Goal: Task Accomplishment & Management: Manage account settings

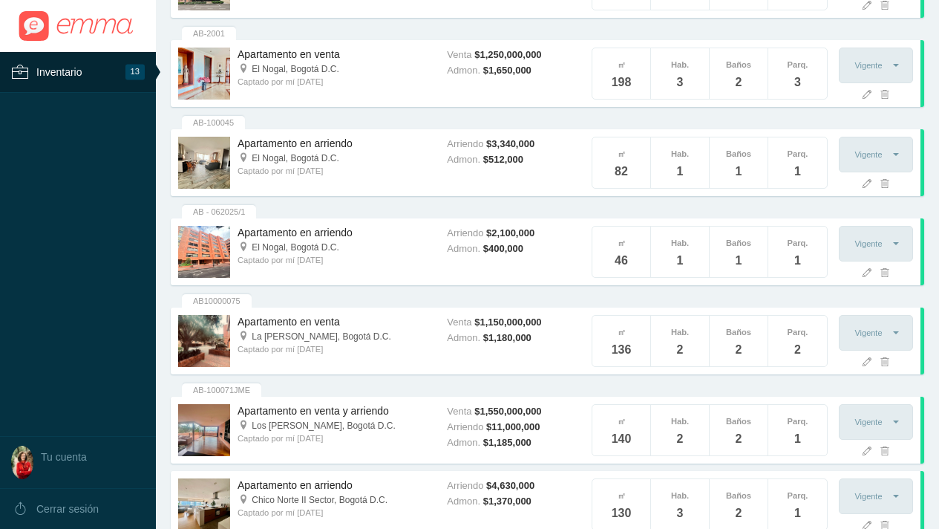
scroll to position [296, 0]
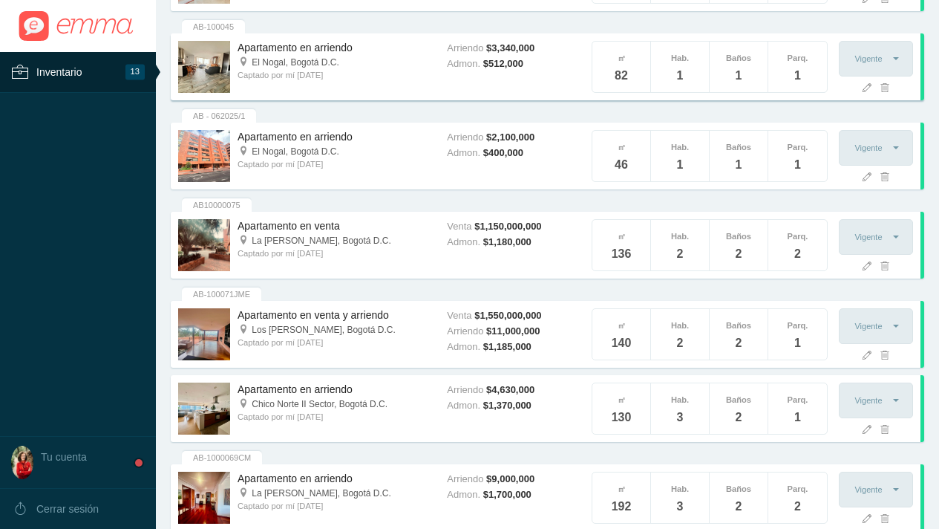
click at [258, 64] on span "El Nogal," at bounding box center [270, 62] width 36 height 10
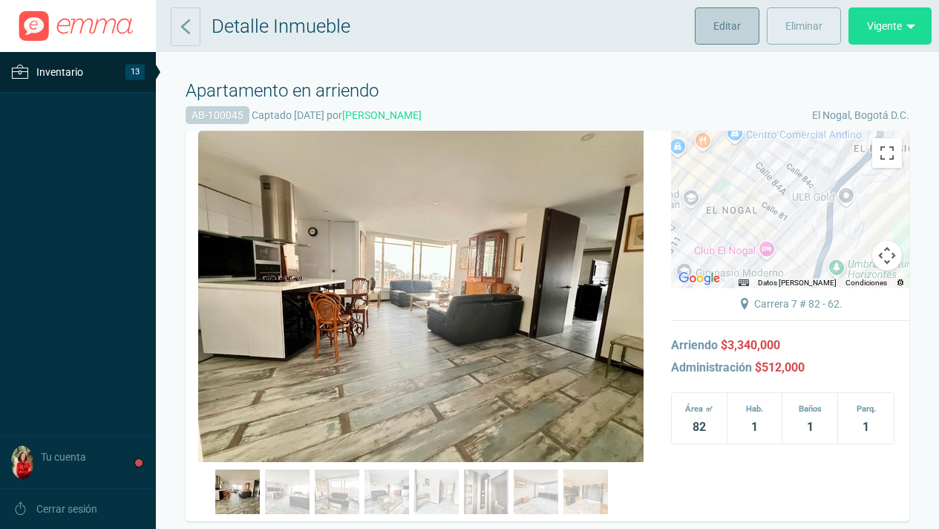
click at [723, 25] on span "Editar" at bounding box center [726, 25] width 27 height 37
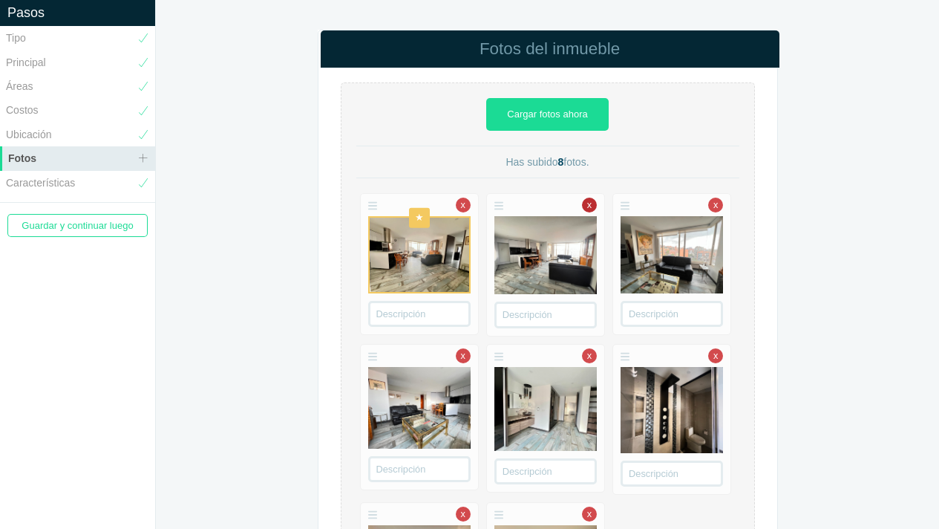
drag, startPoint x: 462, startPoint y: 206, endPoint x: 470, endPoint y: 206, distance: 8.2
click at [463, 206] on link "x" at bounding box center [463, 204] width 15 height 15
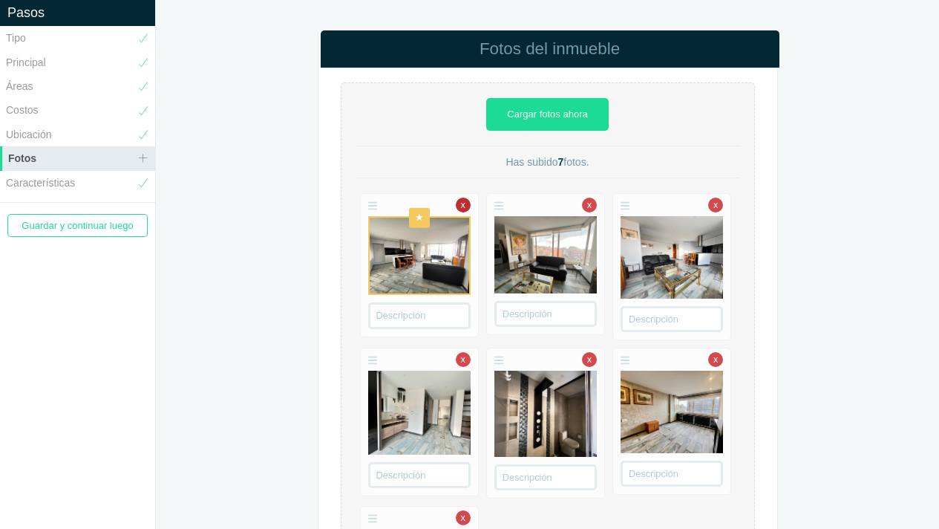
click at [468, 209] on link "x" at bounding box center [463, 204] width 15 height 15
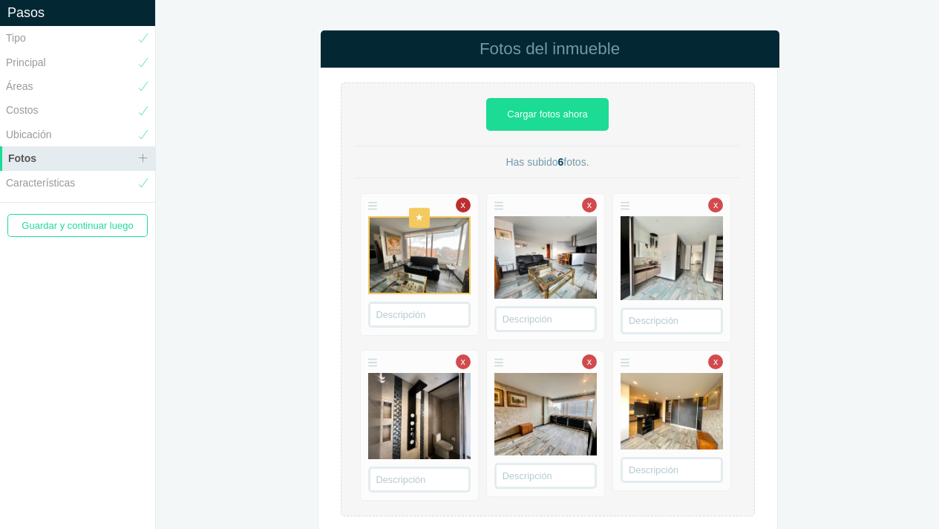
click at [467, 208] on link "x" at bounding box center [463, 204] width 15 height 15
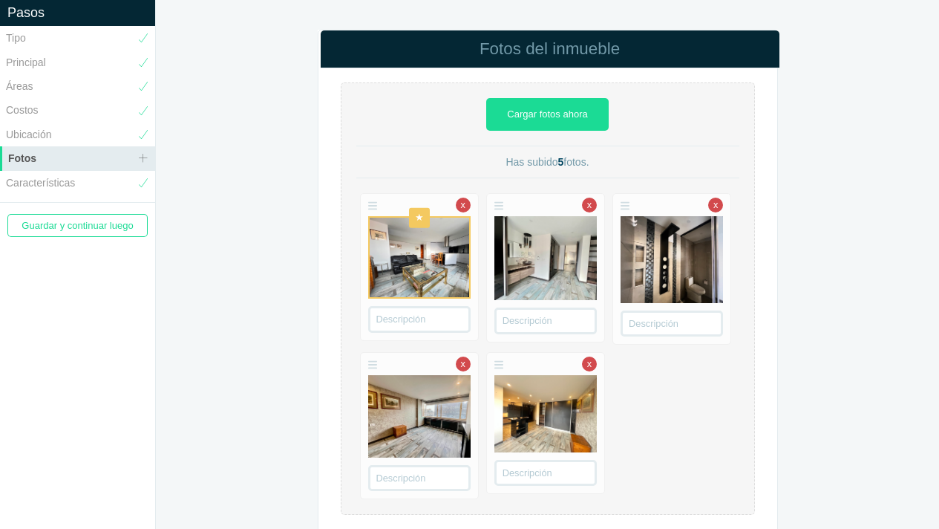
click at [467, 208] on link "x" at bounding box center [463, 204] width 15 height 15
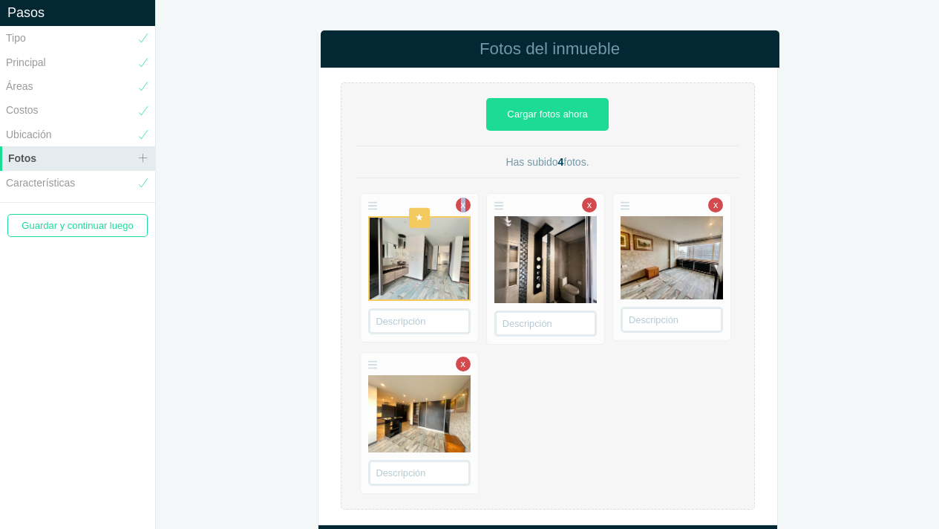
click at [467, 208] on link "x" at bounding box center [463, 204] width 15 height 15
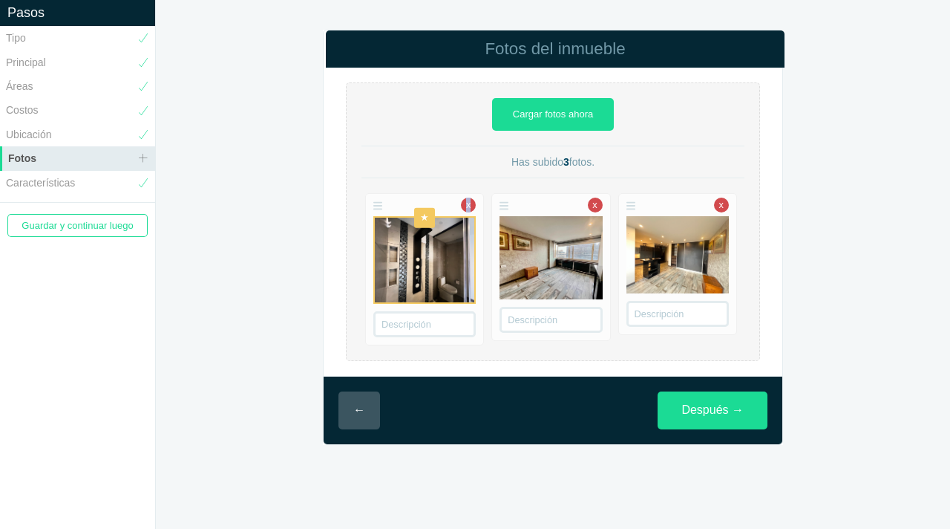
click at [467, 208] on link "x" at bounding box center [468, 204] width 15 height 15
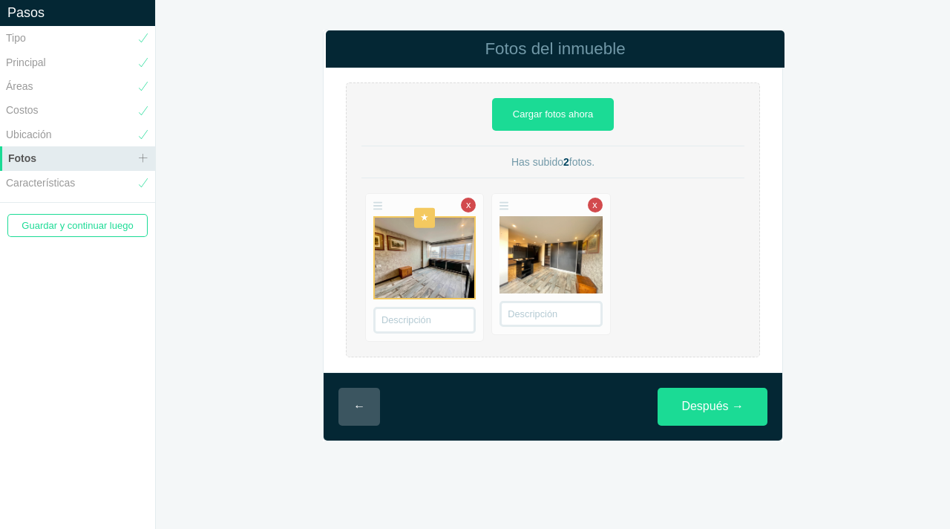
click at [467, 208] on link "x" at bounding box center [468, 204] width 15 height 15
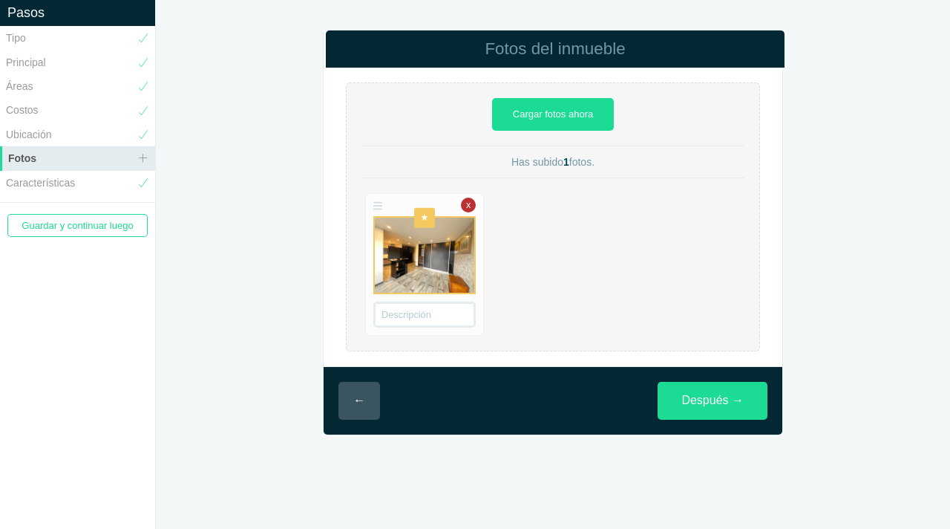
click at [467, 208] on link "x" at bounding box center [468, 204] width 15 height 15
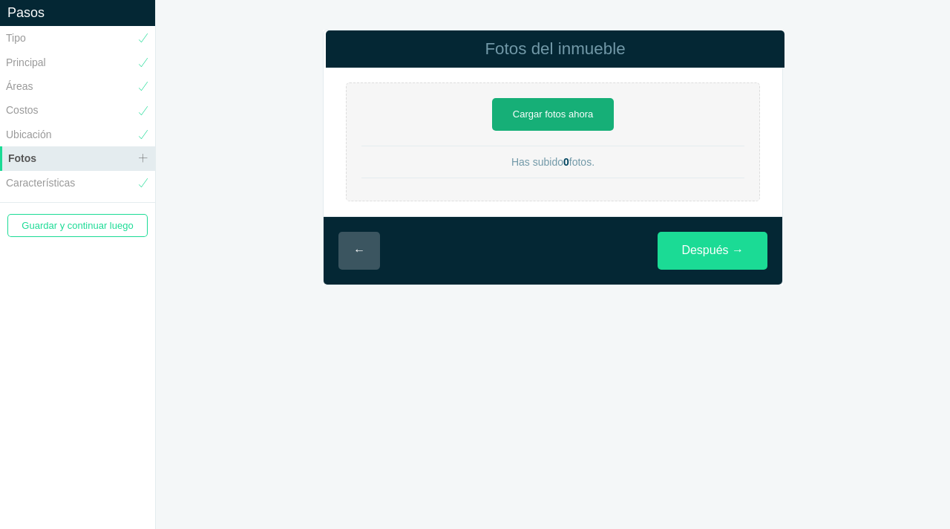
click at [543, 115] on link "Cargar fotos ahora" at bounding box center [553, 114] width 122 height 33
type input "C:\fakepath\IMG_E6440.JPG"
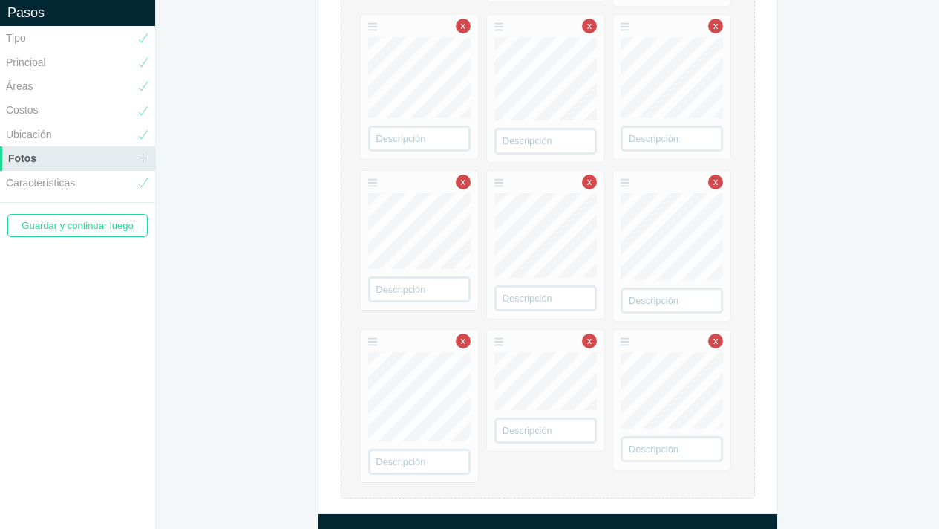
scroll to position [372, 0]
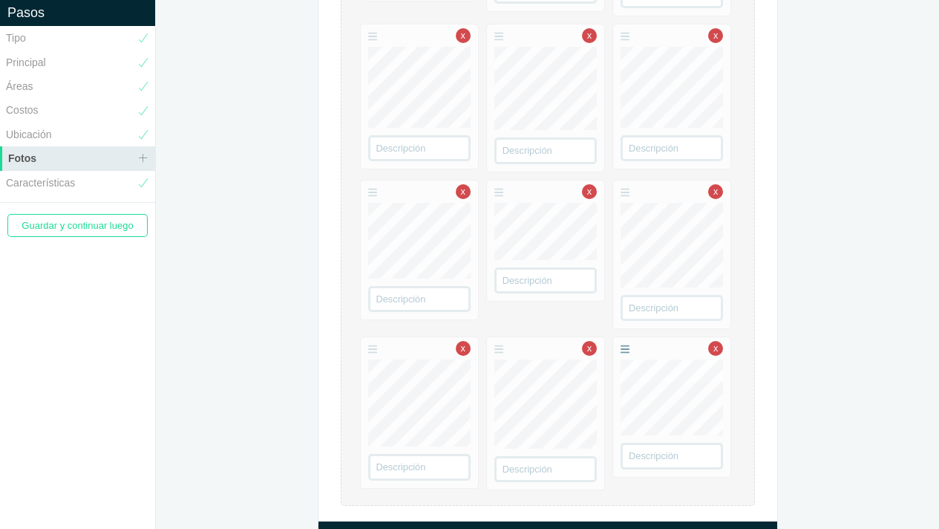
click at [625, 238] on ul "x x x x" at bounding box center [547, 183] width 383 height 628
drag, startPoint x: 373, startPoint y: 196, endPoint x: 510, endPoint y: 196, distance: 137.3
click at [526, 201] on ul "x x x x" at bounding box center [547, 183] width 383 height 628
click at [407, 367] on ul "x x x x" at bounding box center [547, 183] width 383 height 628
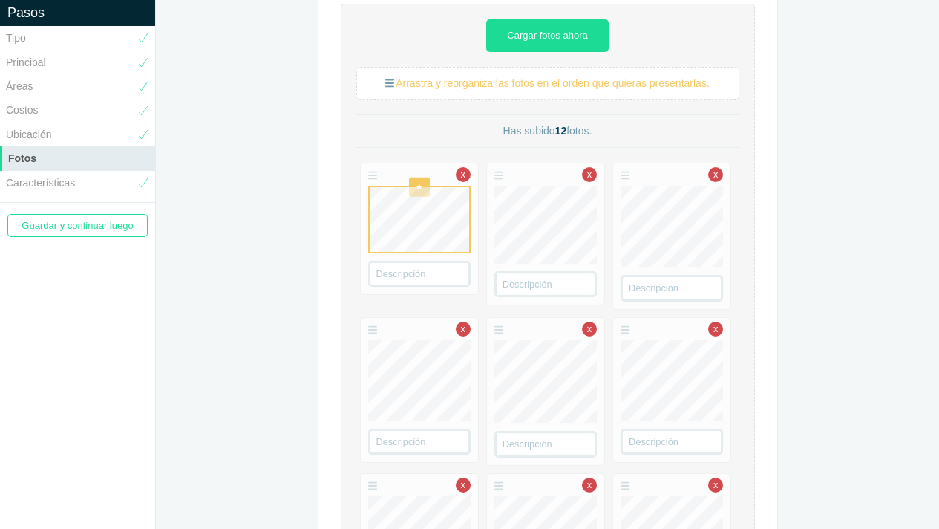
scroll to position [0, 0]
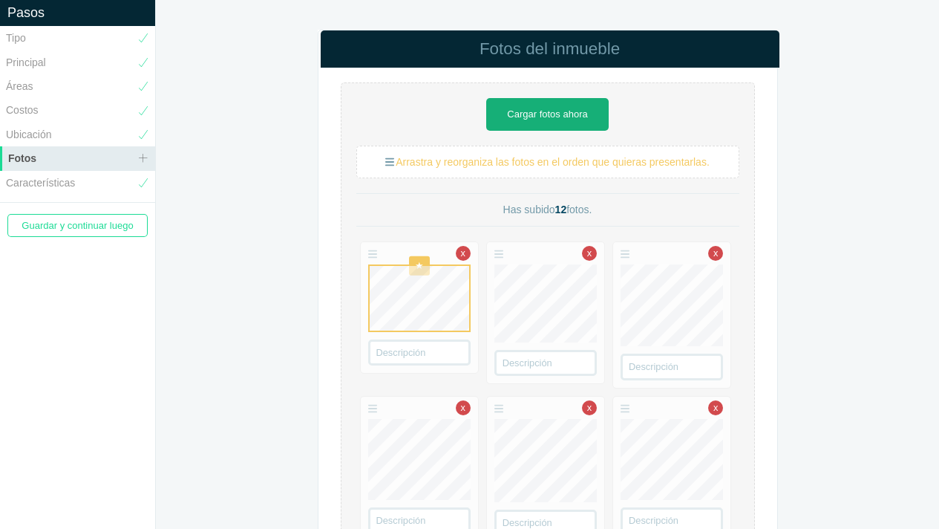
click at [526, 117] on link "Cargar fotos ahora" at bounding box center [547, 114] width 122 height 33
type input "C:\fakepath\IMG_E6456.JPG"
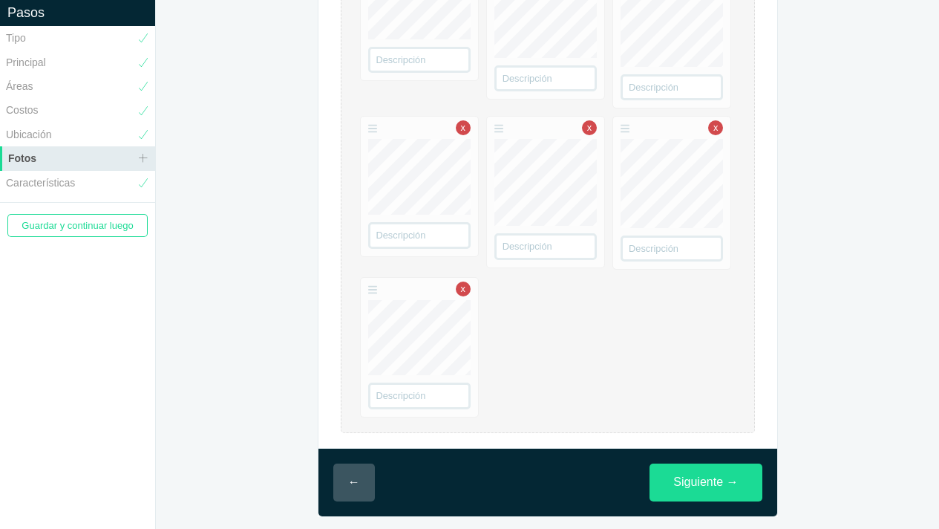
scroll to position [596, 0]
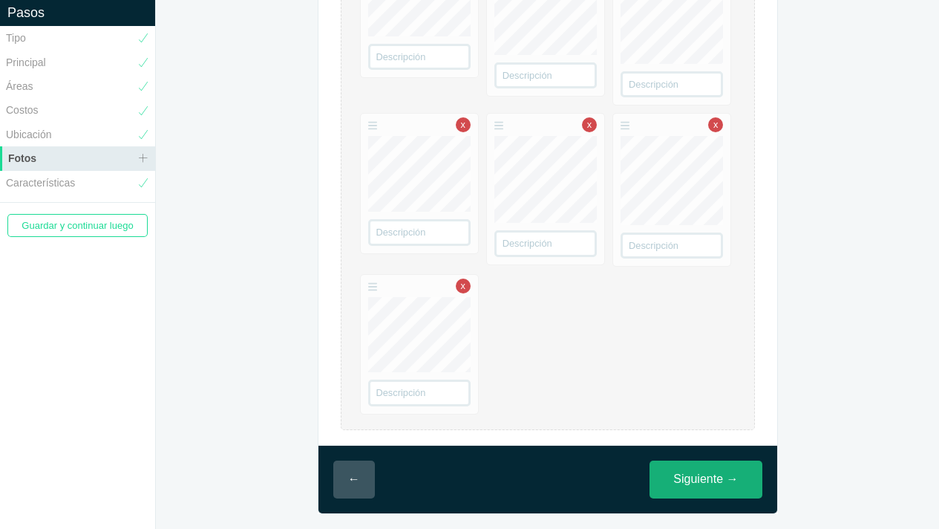
click at [722, 474] on link "Siguiente →" at bounding box center [706, 479] width 112 height 38
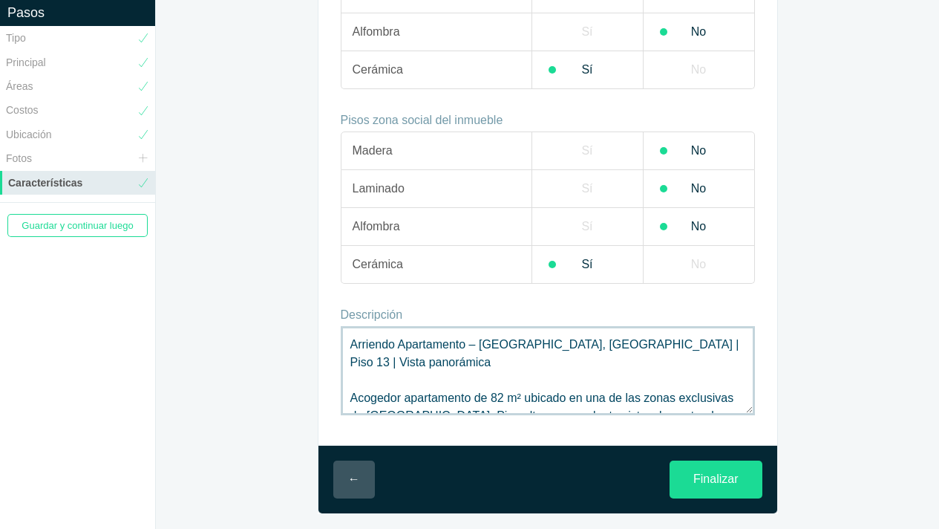
drag, startPoint x: 438, startPoint y: 402, endPoint x: 321, endPoint y: 297, distance: 156.7
click at [702, 481] on input "Finalizar" at bounding box center [716, 479] width 92 height 38
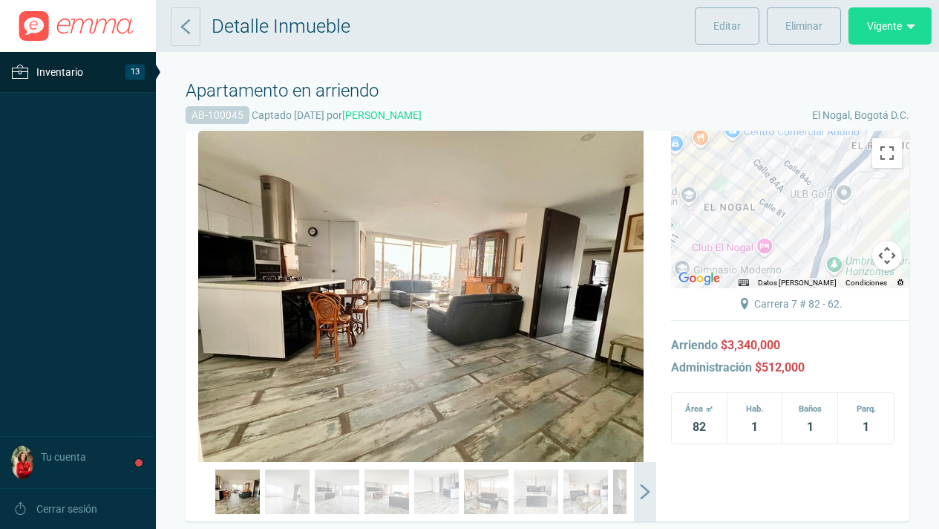
click at [68, 73] on span "Inventario" at bounding box center [59, 72] width 47 height 18
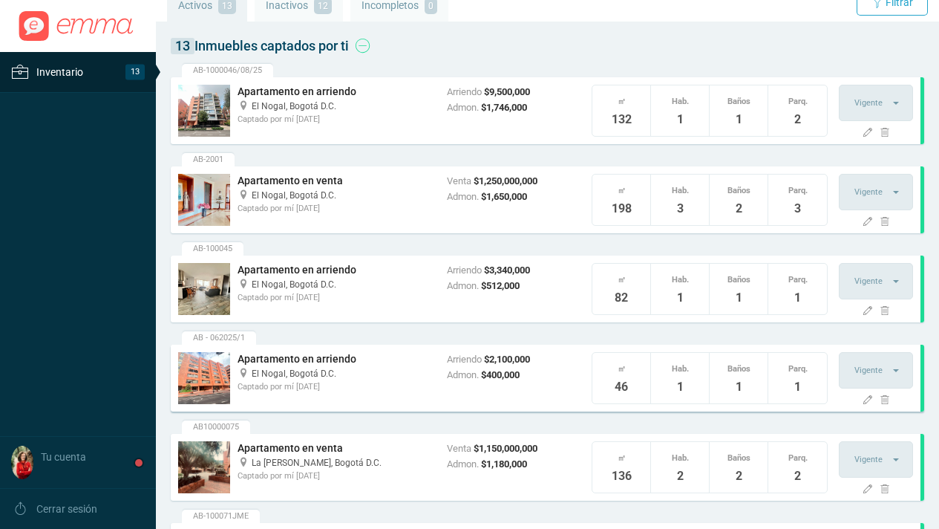
scroll to position [140, 0]
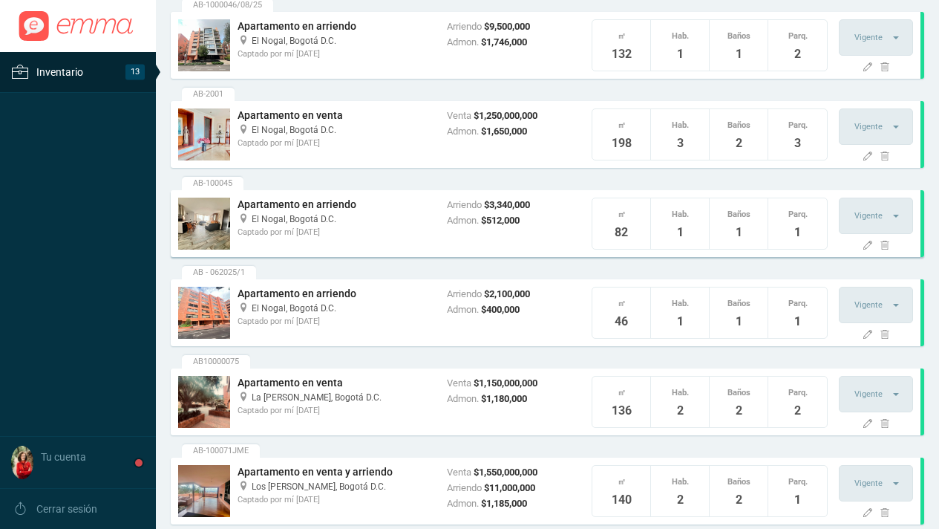
click at [313, 223] on span "Bogotá D.C." at bounding box center [313, 219] width 47 height 10
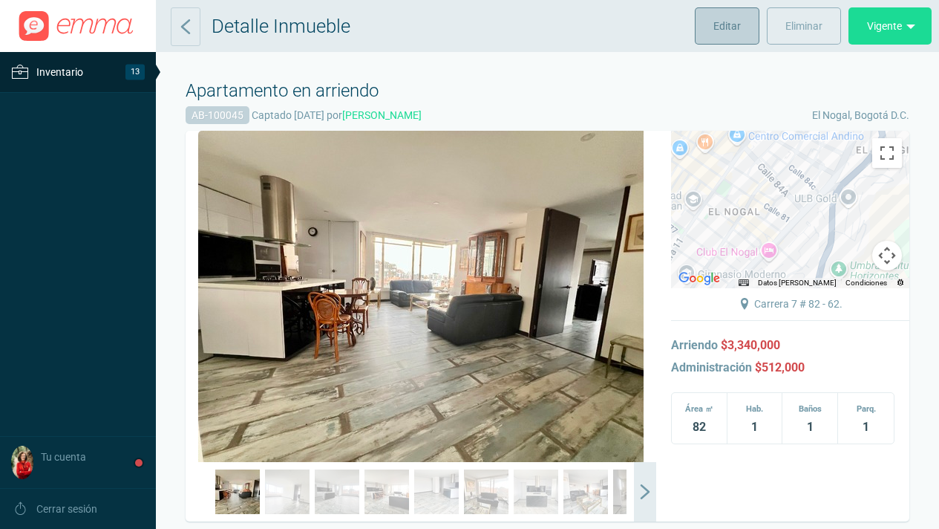
click at [728, 29] on span "Editar" at bounding box center [726, 25] width 27 height 37
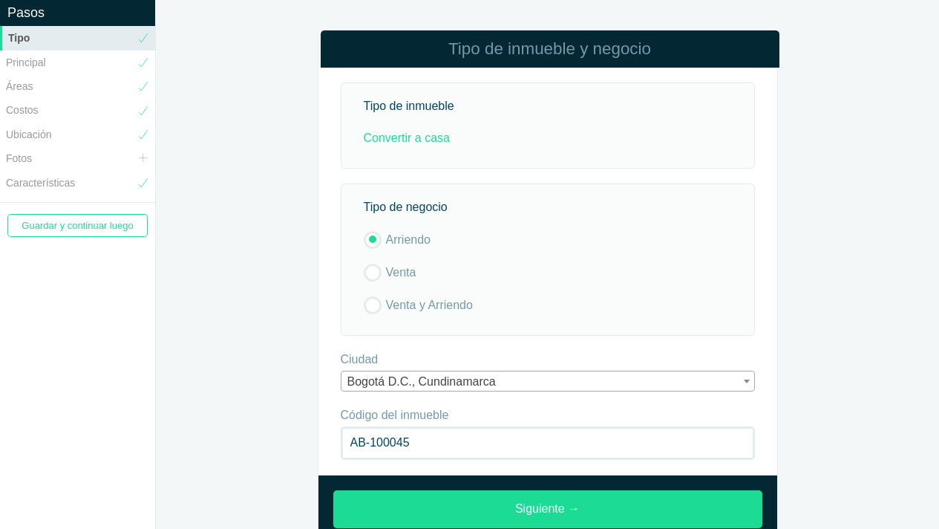
scroll to position [30, 0]
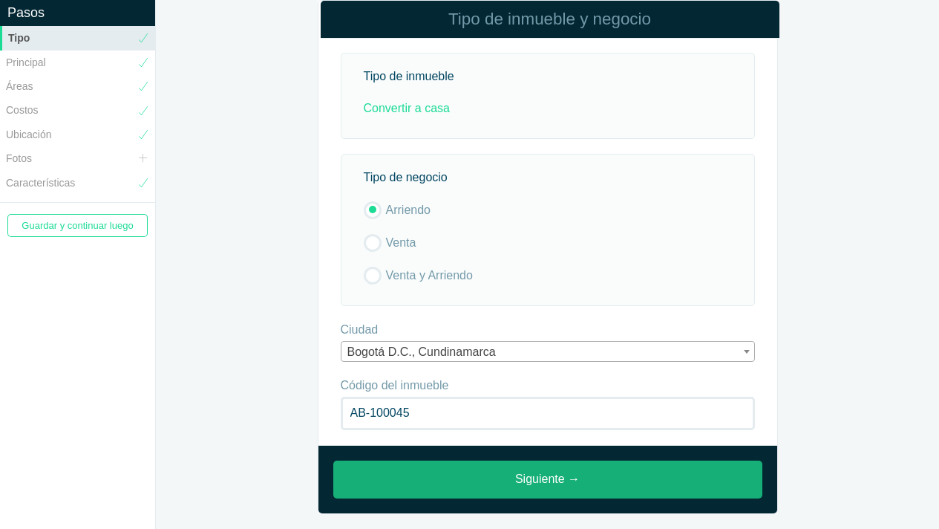
click at [560, 480] on link "Siguiente →" at bounding box center [547, 479] width 429 height 38
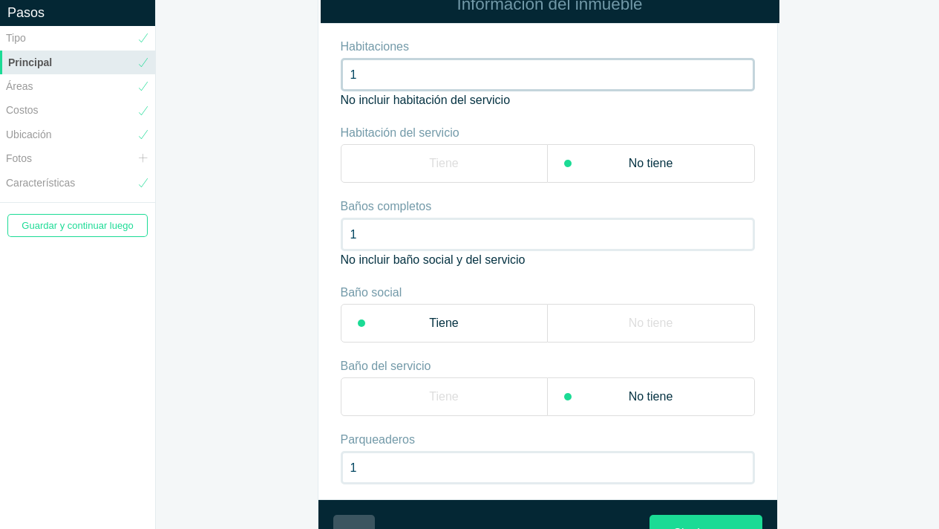
scroll to position [99, 0]
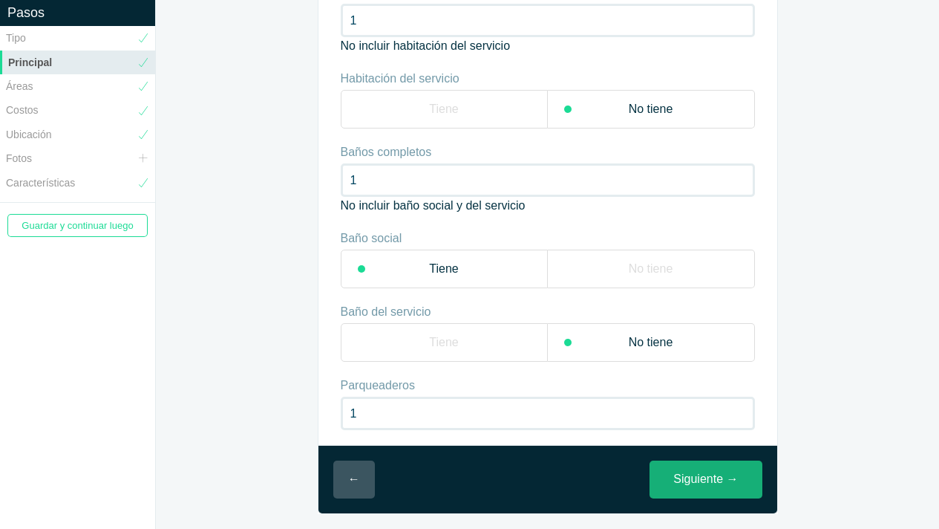
click at [714, 479] on link "Siguiente →" at bounding box center [706, 479] width 112 height 38
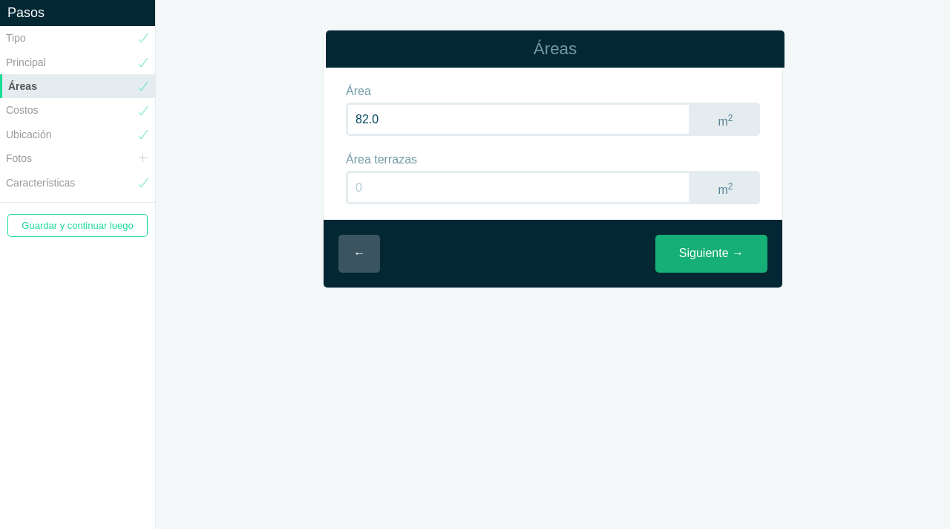
click at [722, 253] on link "Siguiente →" at bounding box center [712, 254] width 112 height 38
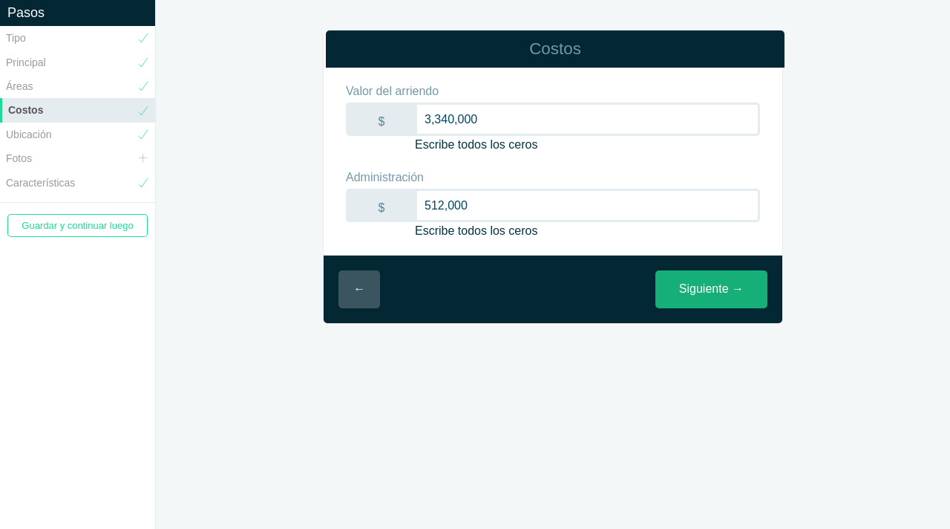
click at [695, 293] on link "Siguiente →" at bounding box center [712, 289] width 112 height 38
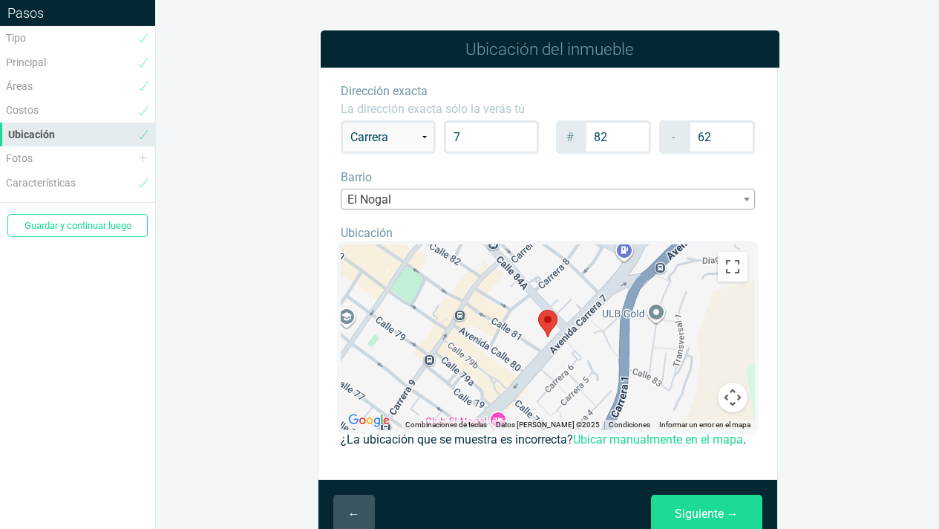
scroll to position [53, 0]
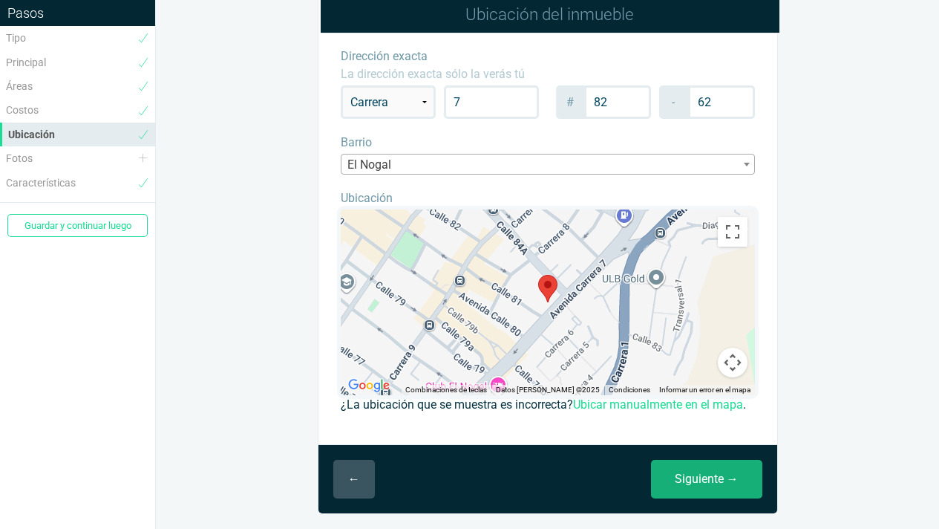
click at [707, 483] on link "Siguiente →" at bounding box center [706, 479] width 111 height 39
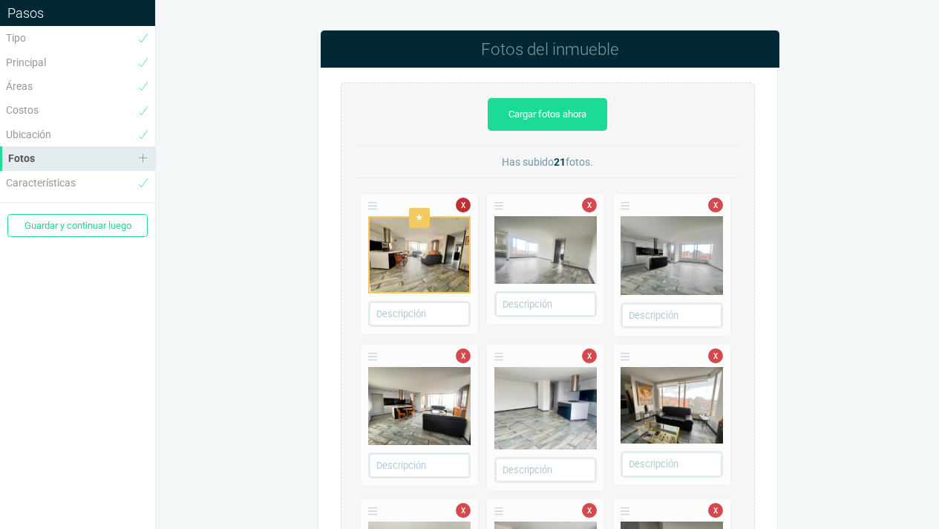
click at [463, 207] on link "x" at bounding box center [463, 204] width 15 height 15
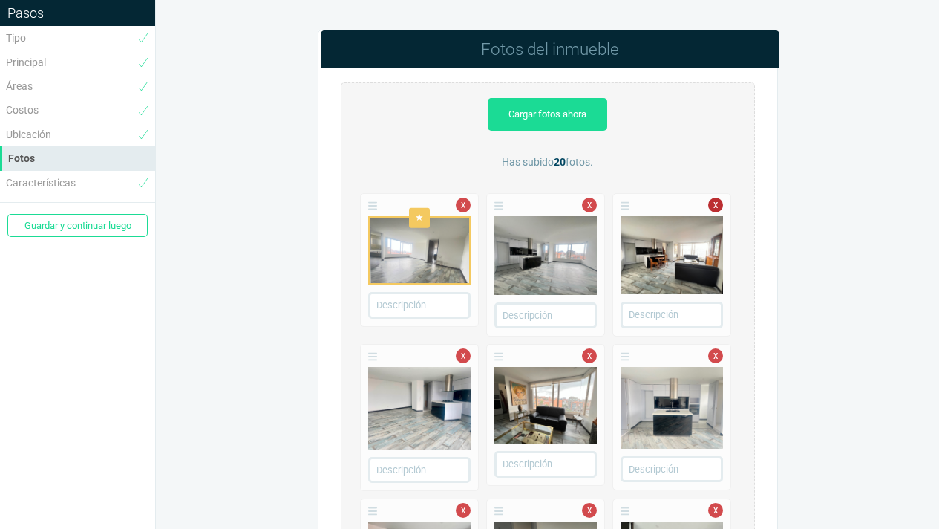
click at [719, 204] on link "x" at bounding box center [715, 204] width 15 height 15
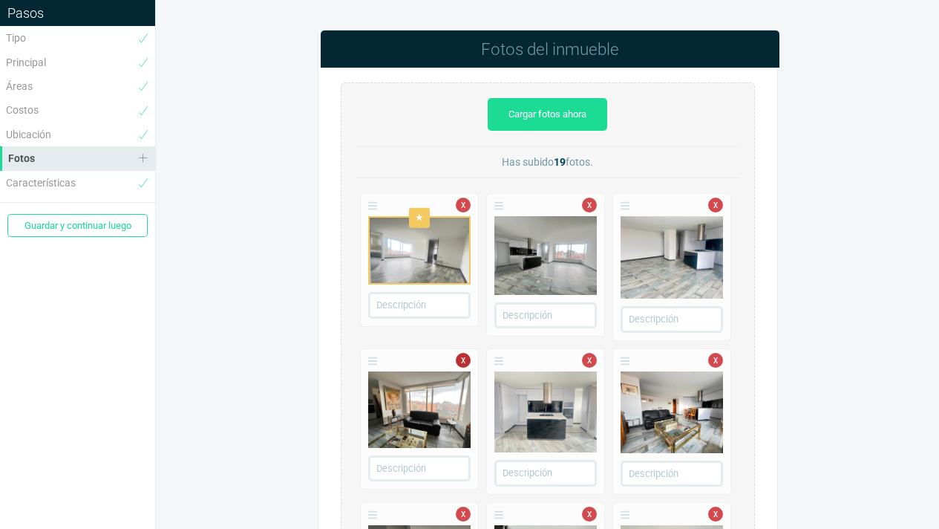
click at [463, 358] on link "x" at bounding box center [463, 360] width 15 height 15
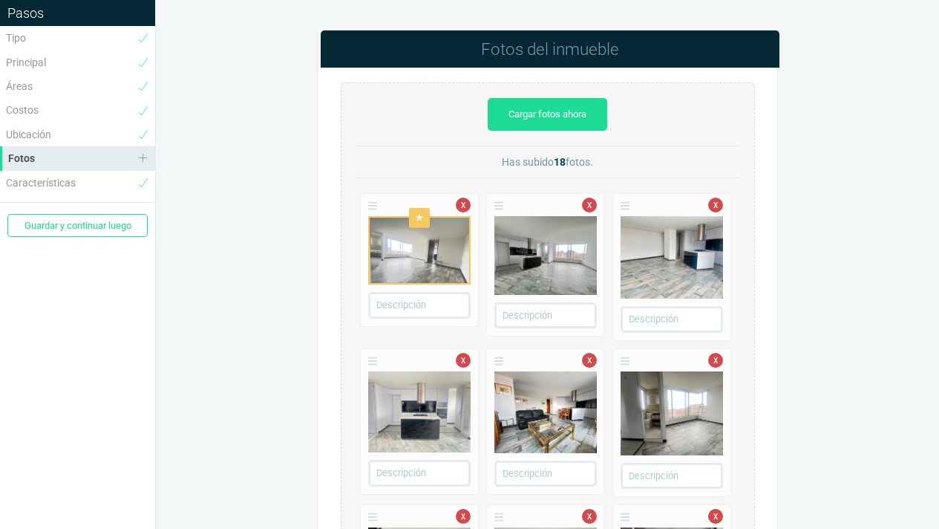
drag, startPoint x: 592, startPoint y: 362, endPoint x: 665, endPoint y: 359, distance: 73.6
click at [592, 362] on link "x" at bounding box center [589, 360] width 15 height 15
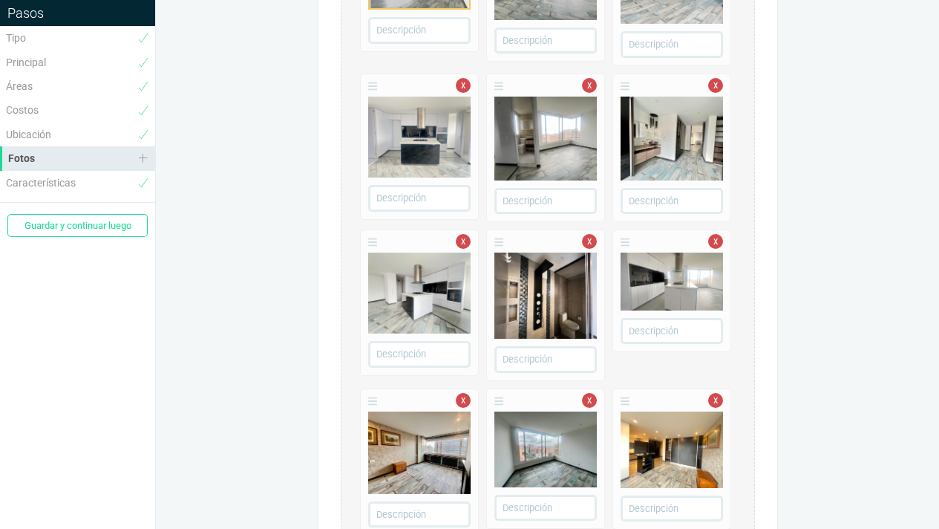
scroll to position [404, 0]
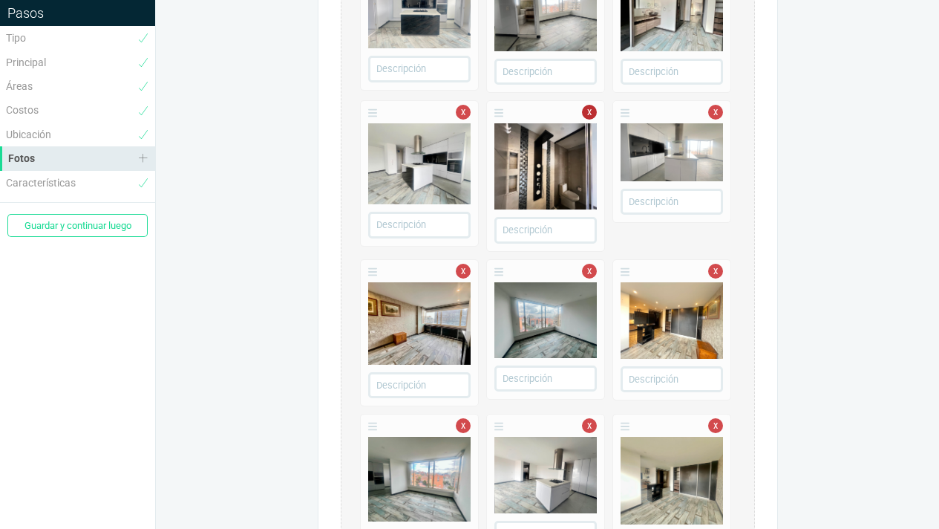
click at [587, 114] on link "x" at bounding box center [589, 112] width 15 height 15
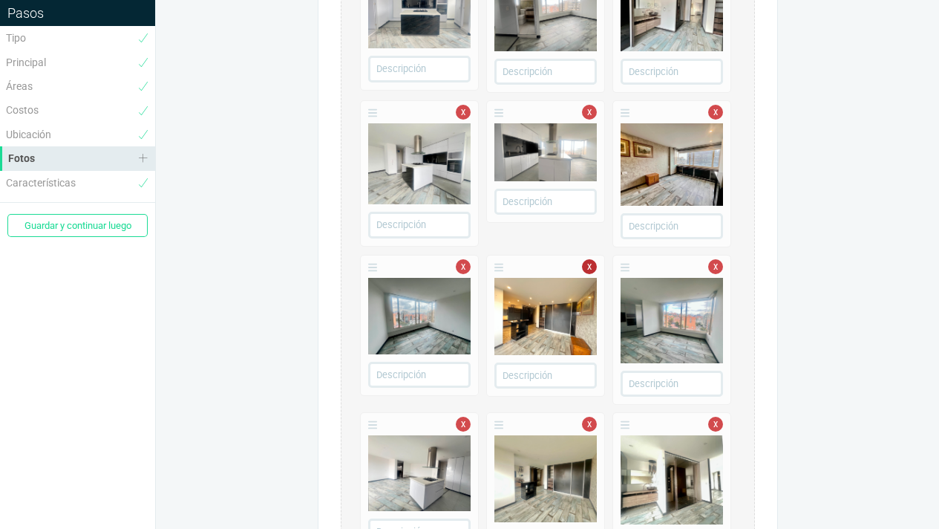
click at [587, 269] on link "x" at bounding box center [589, 266] width 15 height 15
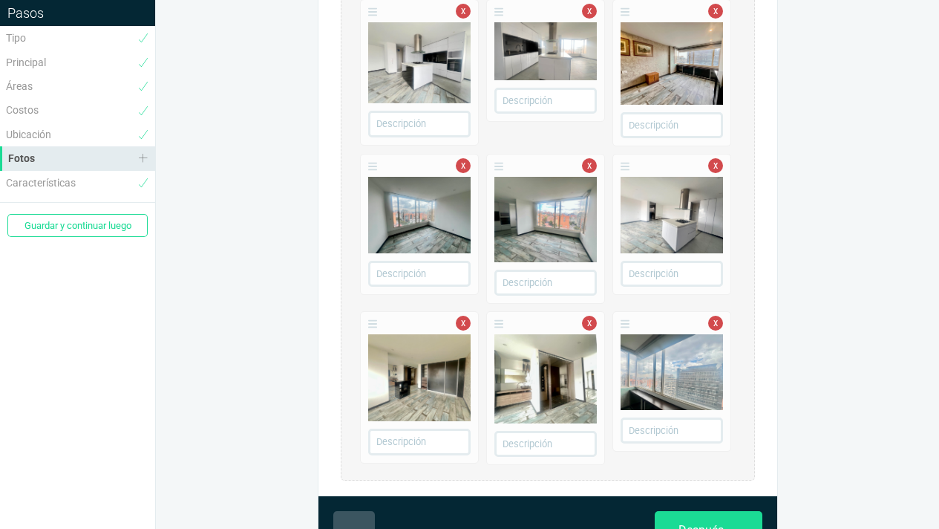
scroll to position [556, 0]
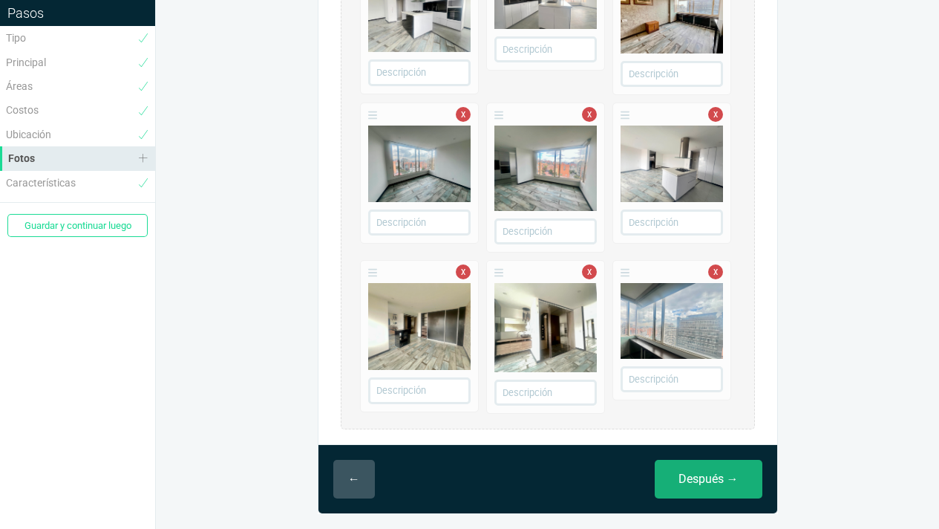
click at [713, 483] on link "Después →" at bounding box center [709, 479] width 108 height 39
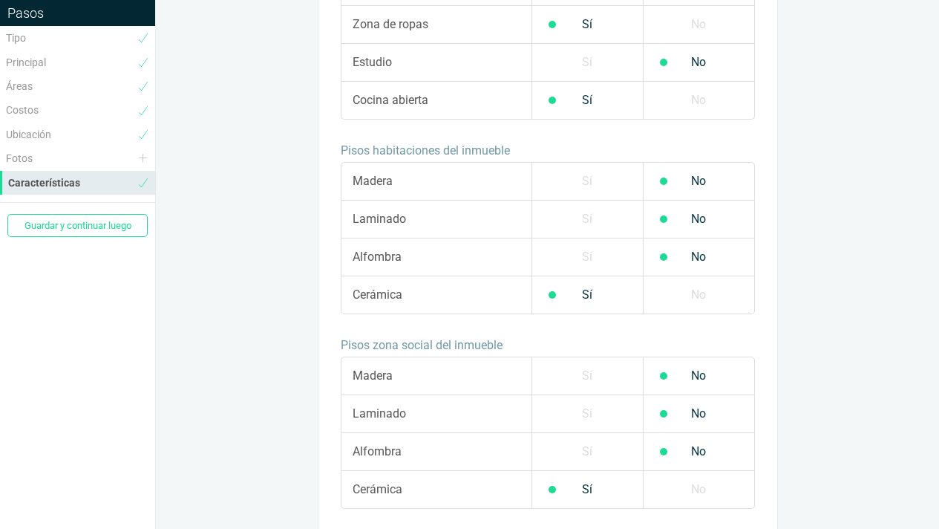
scroll to position [1320, 0]
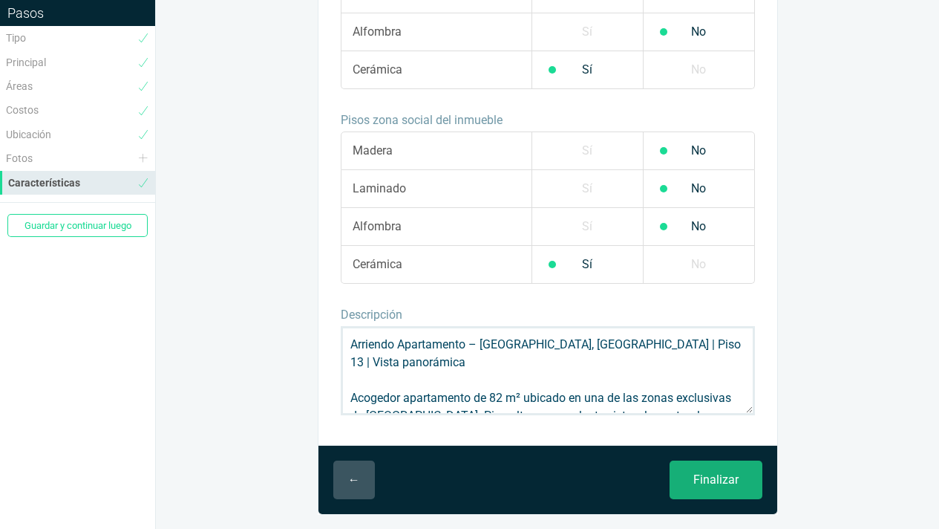
click at [725, 477] on input "Finalizar" at bounding box center [716, 479] width 93 height 39
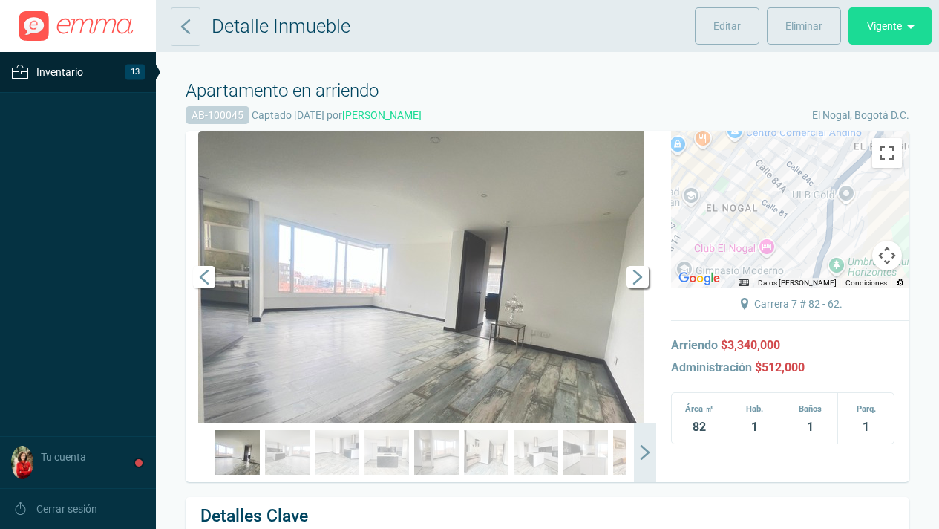
click at [635, 276] on span "Siguiente" at bounding box center [638, 277] width 22 height 22
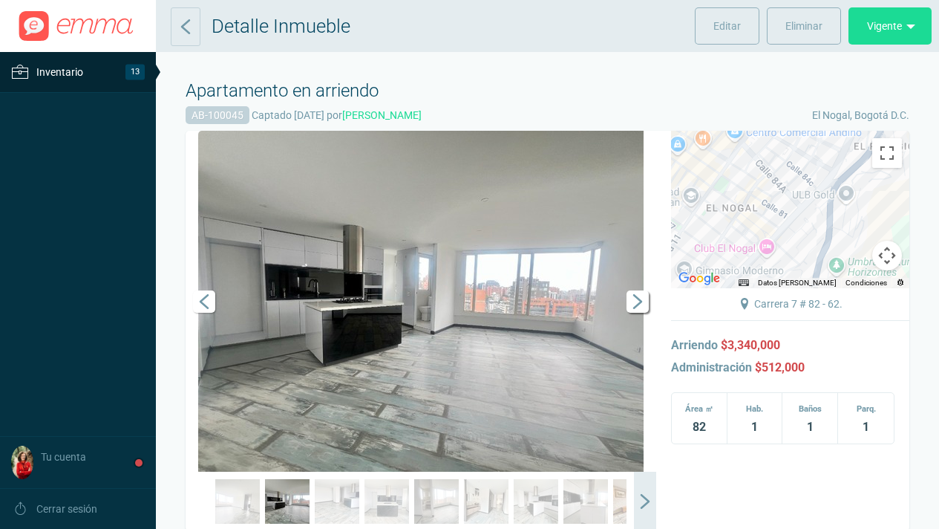
click at [635, 276] on link "Siguiente" at bounding box center [634, 301] width 45 height 341
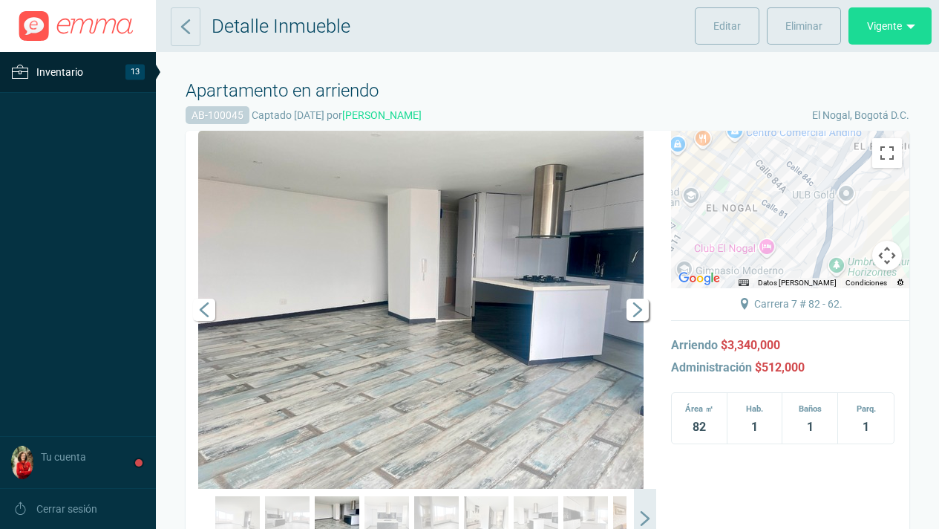
click at [635, 276] on link "Siguiente" at bounding box center [634, 310] width 45 height 358
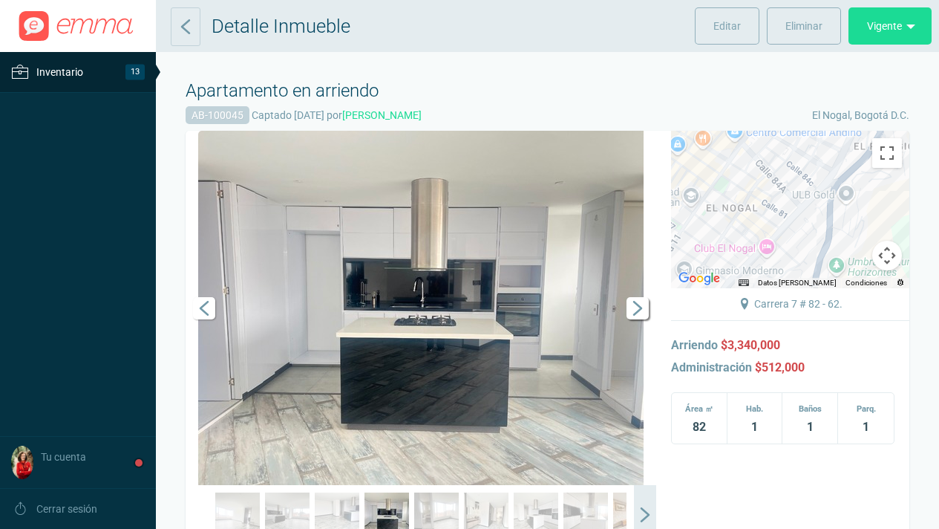
click at [634, 310] on span "Siguiente" at bounding box center [638, 308] width 22 height 22
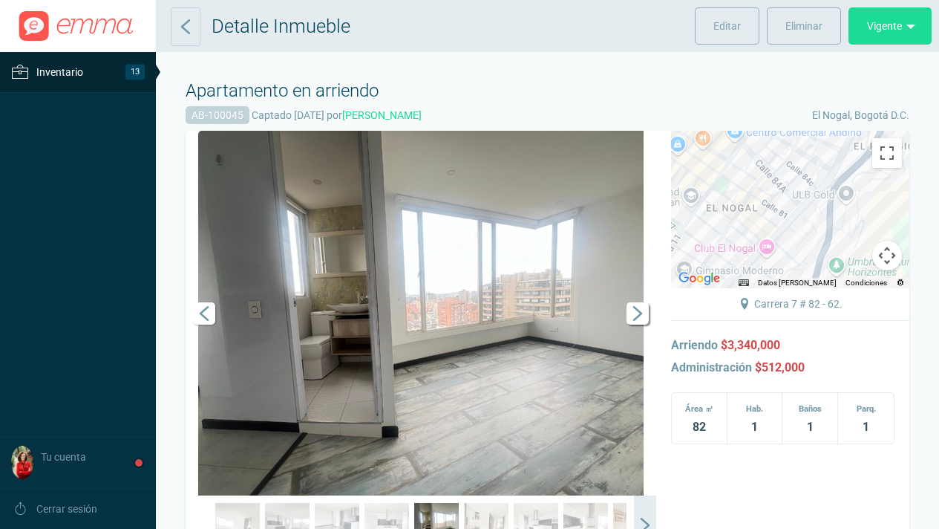
click at [634, 310] on span "Siguiente" at bounding box center [638, 313] width 22 height 22
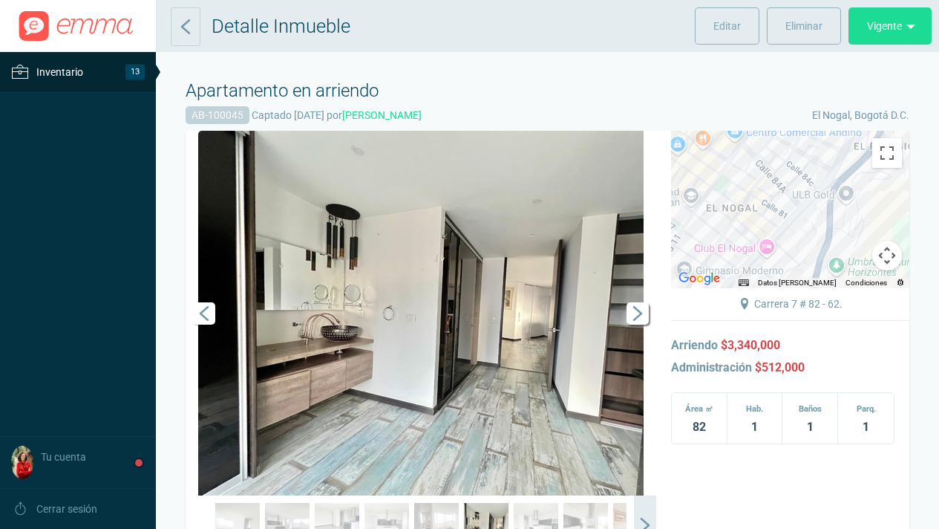
click at [634, 310] on span "Siguiente" at bounding box center [638, 313] width 22 height 22
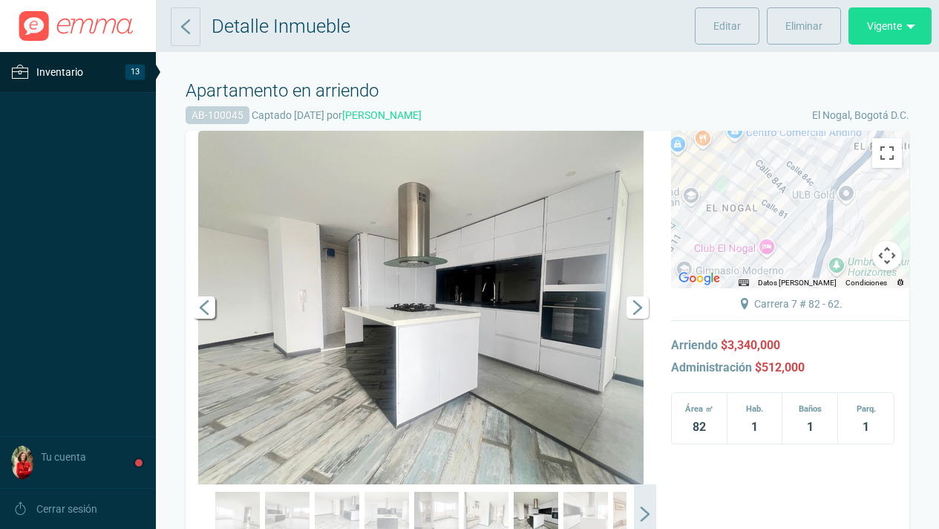
click at [207, 307] on span "Anterior" at bounding box center [204, 307] width 22 height 22
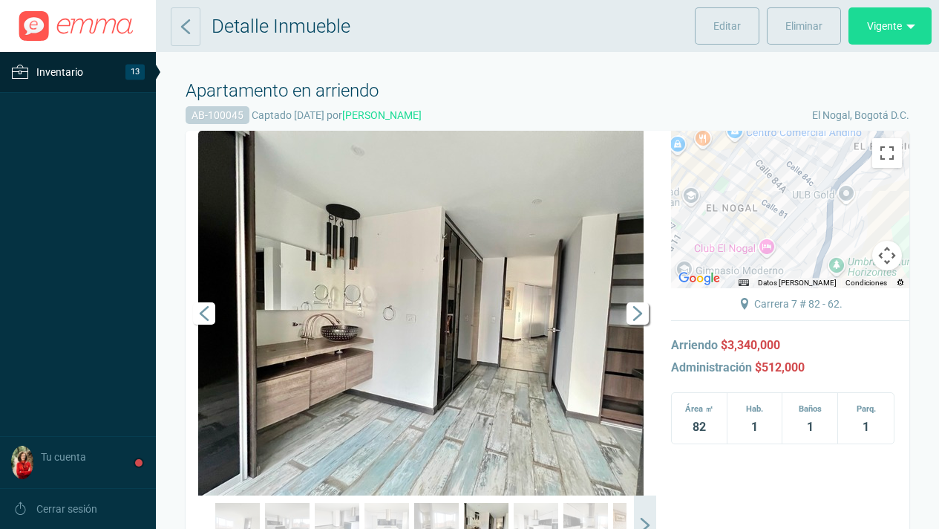
click at [642, 314] on span "Siguiente" at bounding box center [638, 313] width 22 height 22
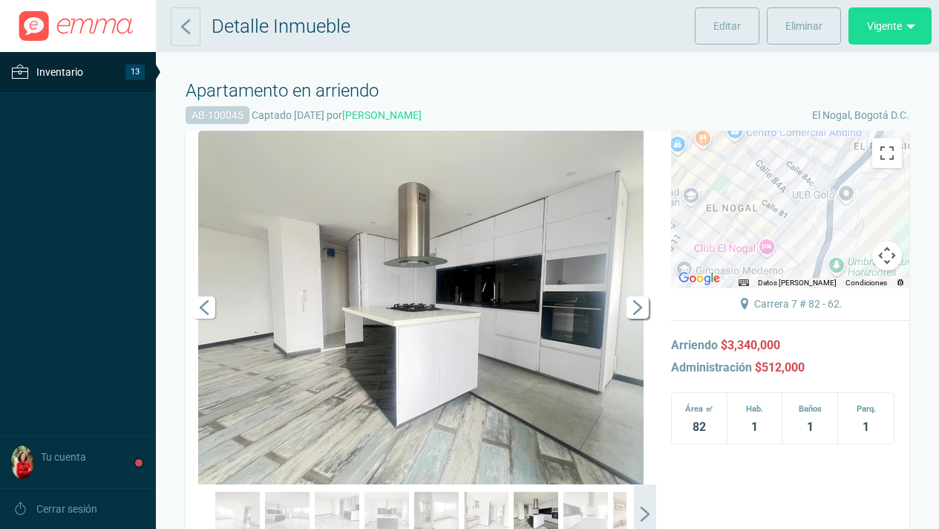
click at [642, 314] on span "Siguiente" at bounding box center [638, 307] width 22 height 22
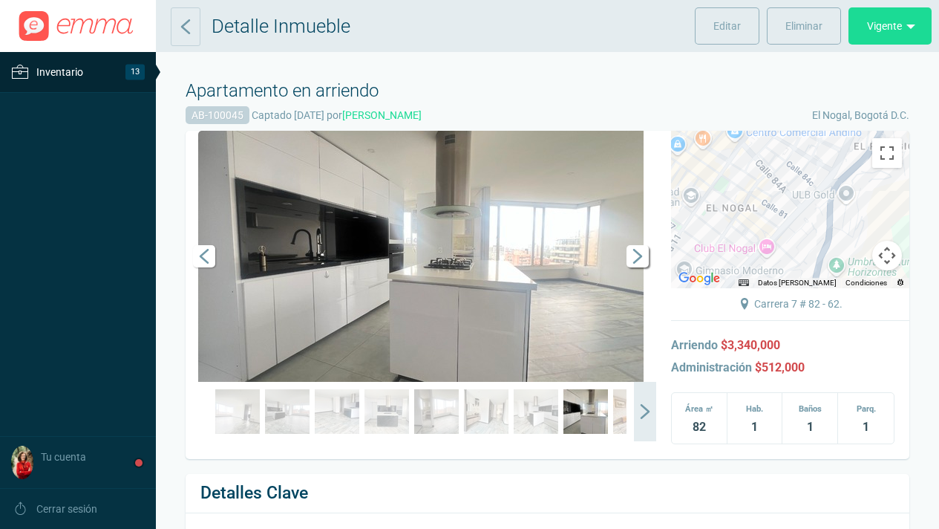
click at [640, 258] on span "Siguiente" at bounding box center [638, 256] width 22 height 22
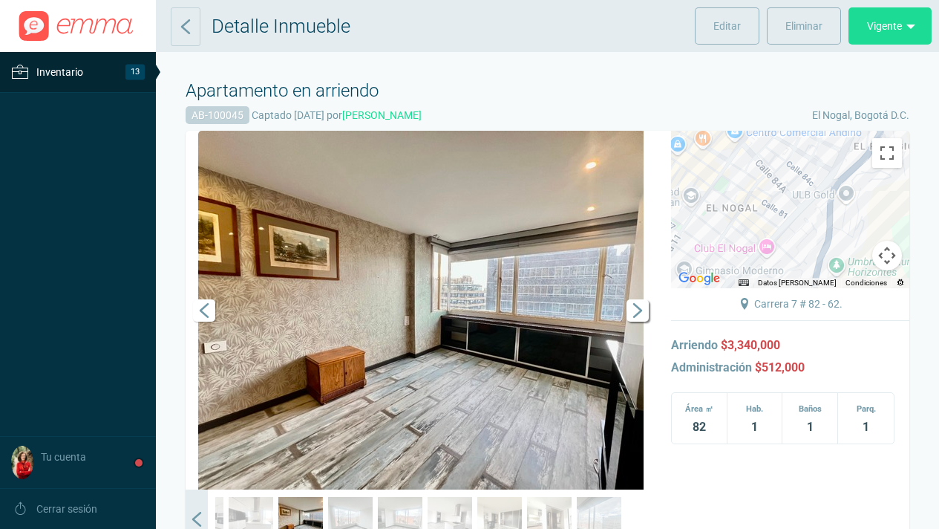
click at [637, 310] on span "Siguiente" at bounding box center [638, 310] width 22 height 22
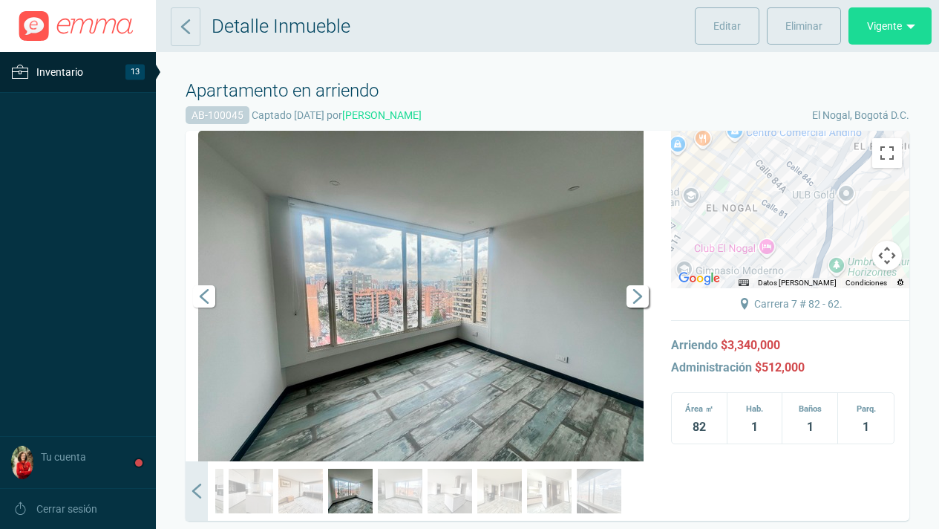
click at [641, 294] on span "Siguiente" at bounding box center [638, 296] width 22 height 22
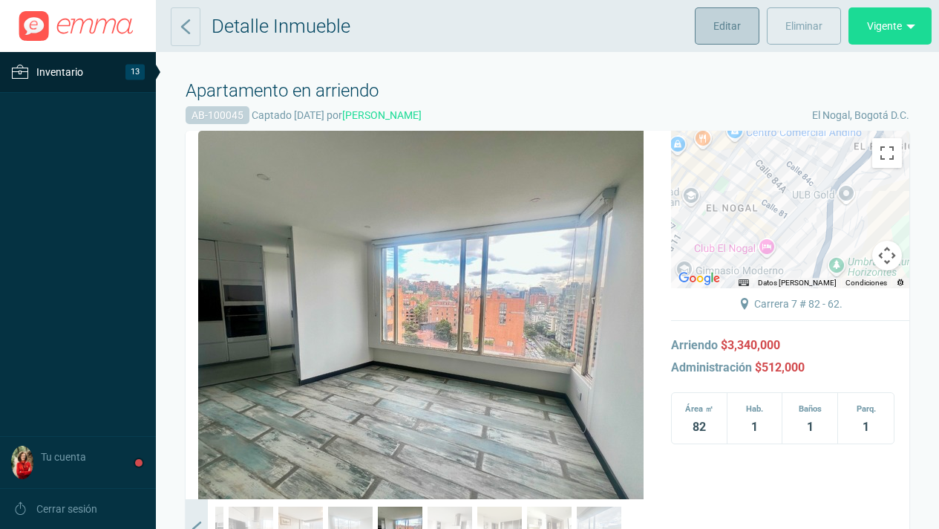
click at [730, 27] on span "Editar" at bounding box center [726, 25] width 27 height 37
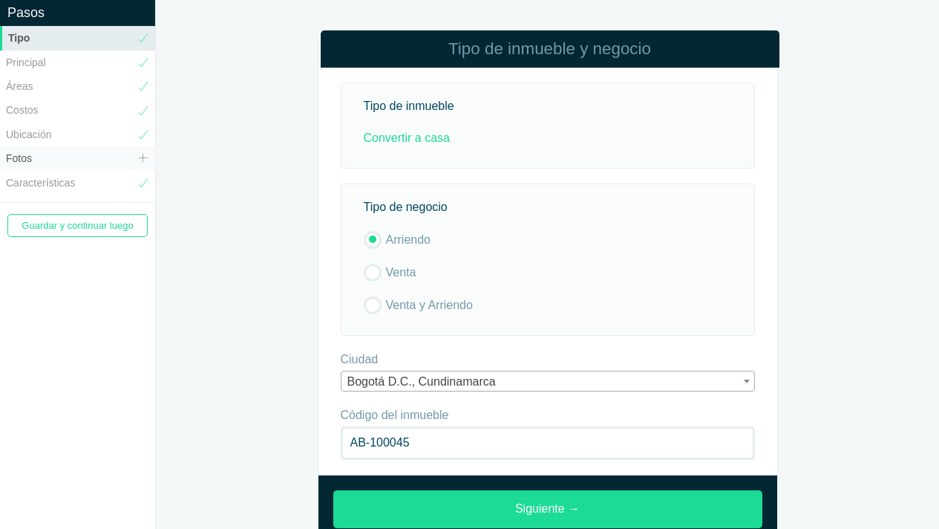
click at [28, 156] on link "Fotos" at bounding box center [77, 158] width 155 height 24
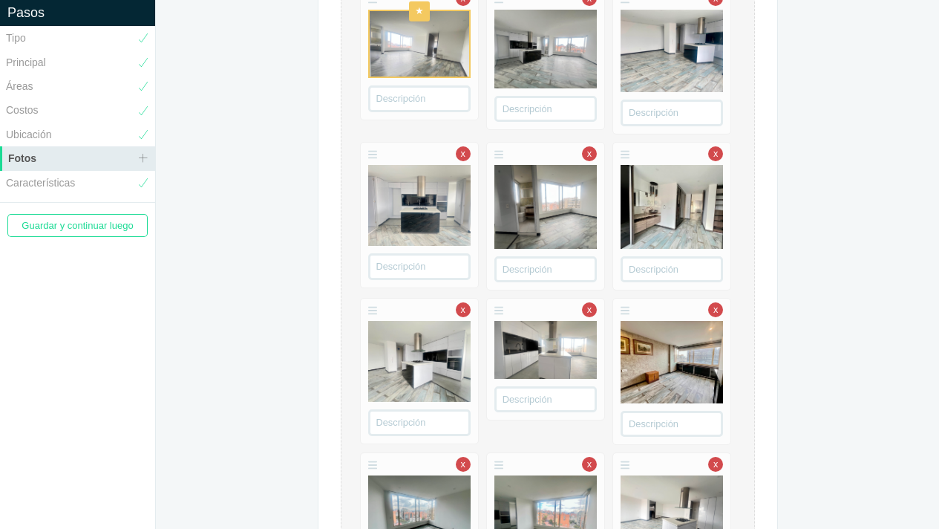
scroll to position [369, 0]
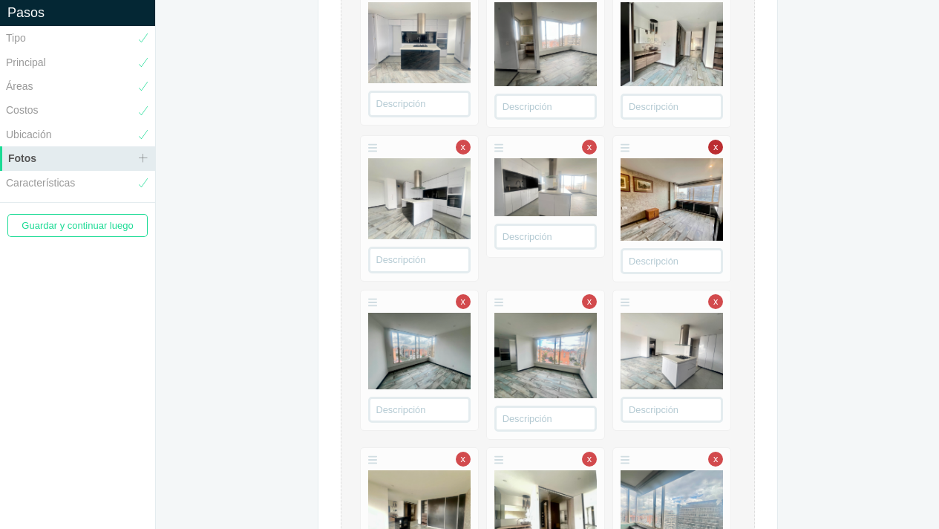
click at [718, 153] on link "x" at bounding box center [715, 147] width 15 height 15
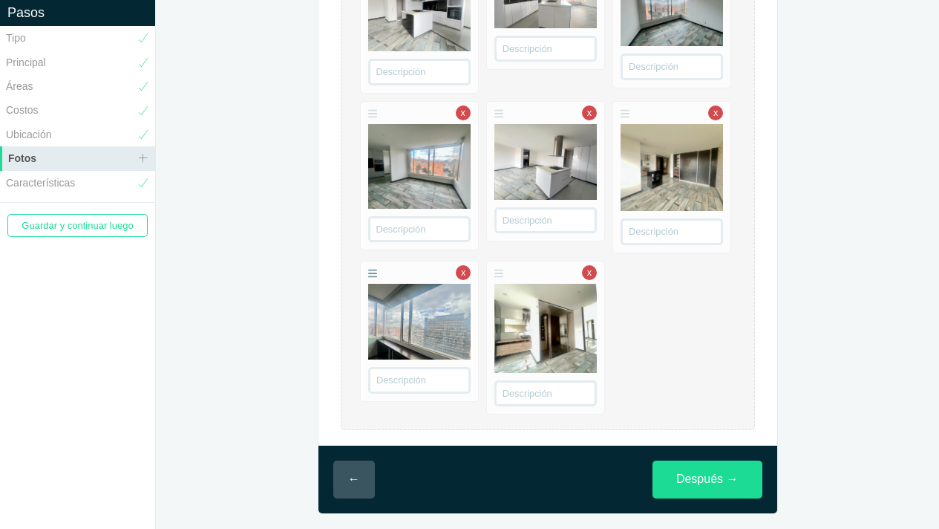
scroll to position [555, 0]
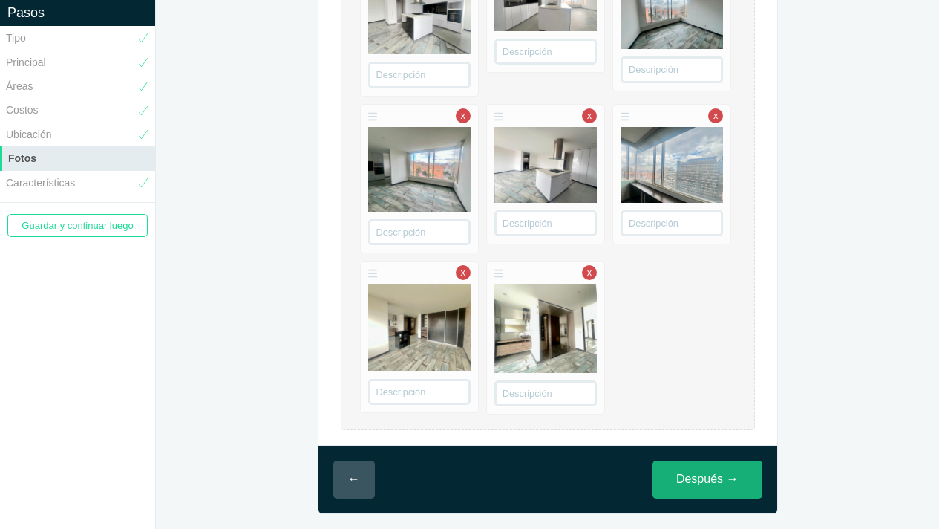
click at [717, 482] on link "Después →" at bounding box center [708, 479] width 110 height 38
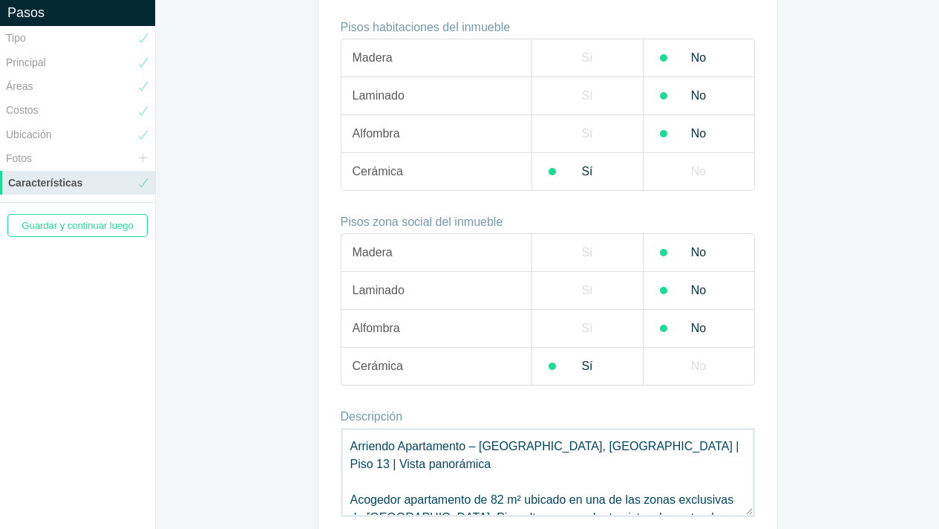
scroll to position [1320, 0]
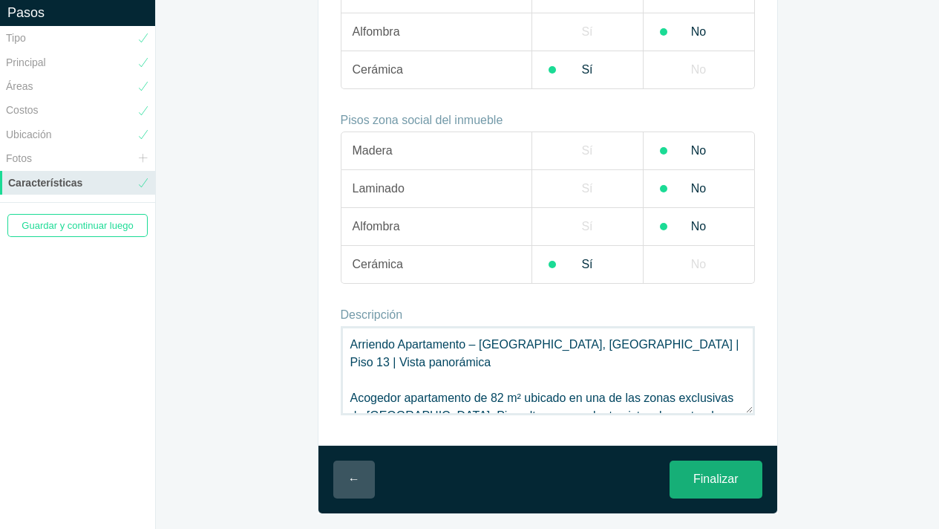
click at [728, 481] on input "Finalizar" at bounding box center [716, 479] width 92 height 38
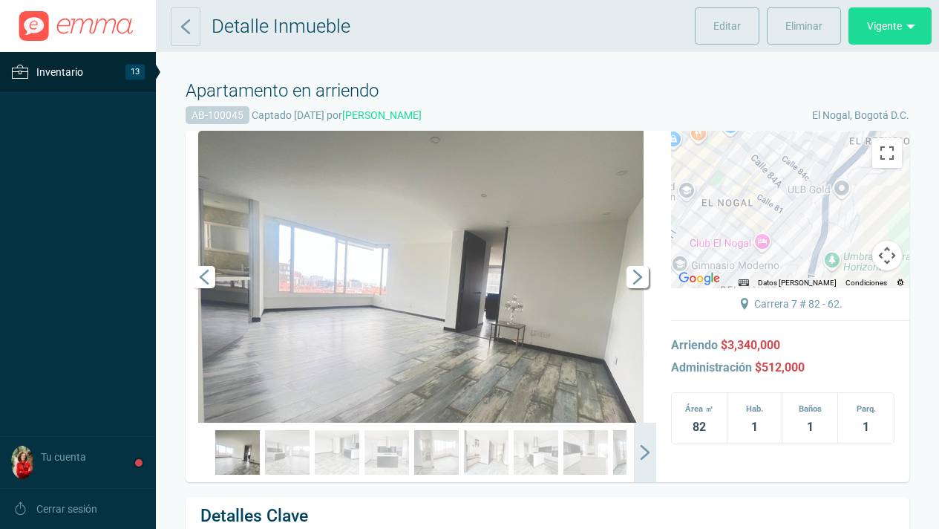
click at [641, 278] on span "Siguiente" at bounding box center [638, 277] width 22 height 22
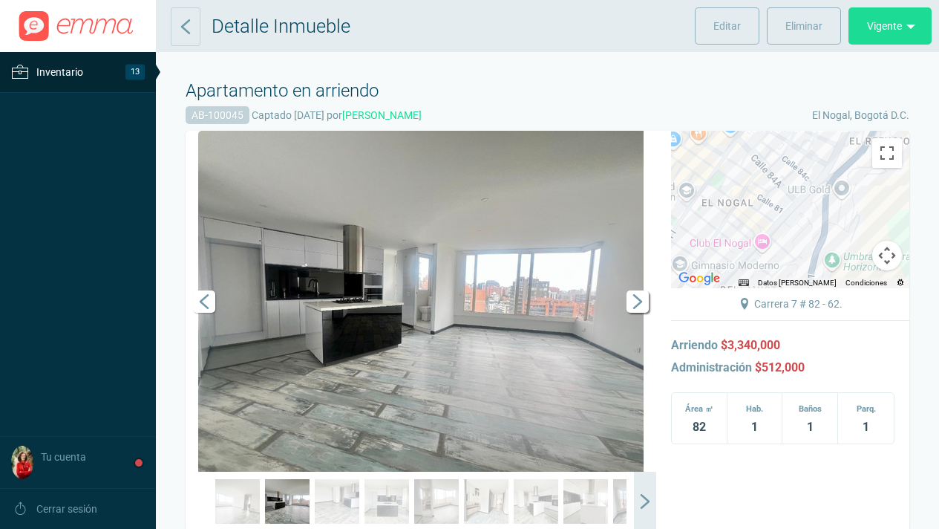
click at [641, 278] on link "Siguiente" at bounding box center [634, 301] width 45 height 341
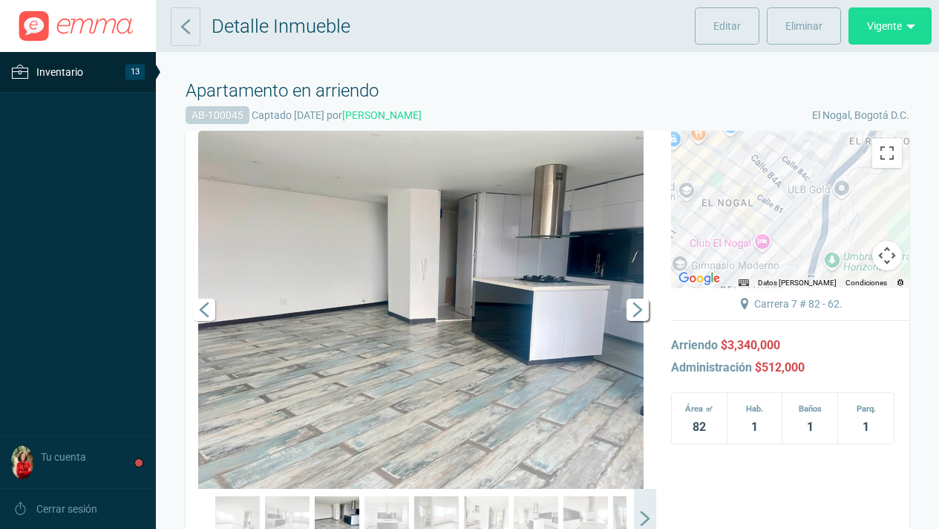
click at [636, 310] on span "Siguiente" at bounding box center [638, 309] width 22 height 22
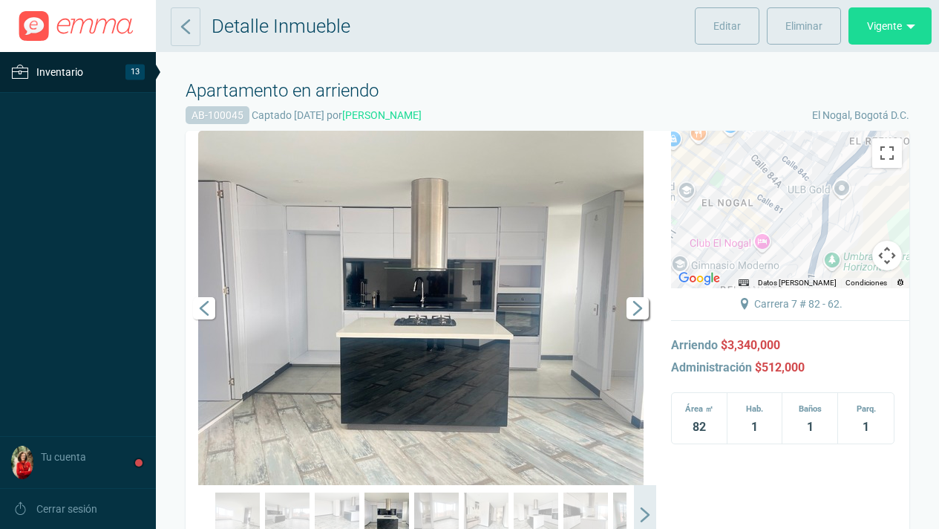
click at [636, 310] on span "Siguiente" at bounding box center [638, 308] width 22 height 22
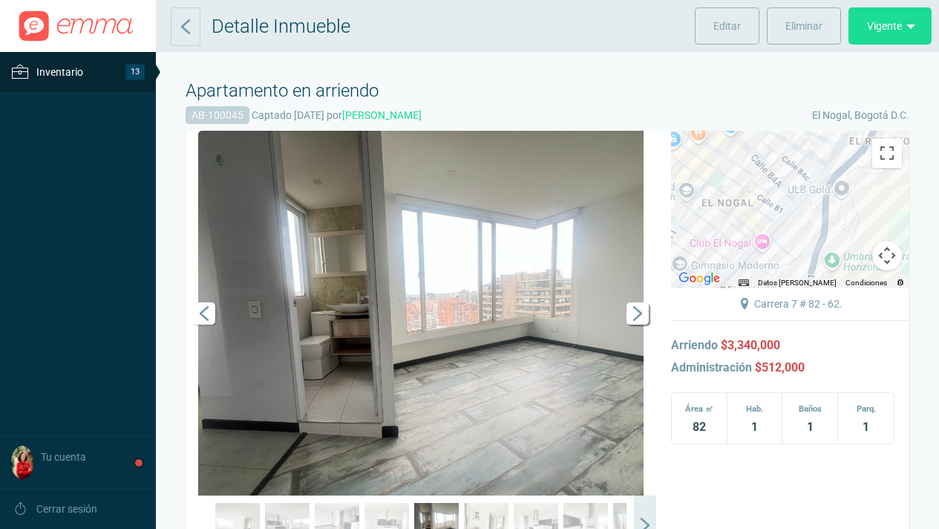
click at [636, 310] on span "Siguiente" at bounding box center [638, 313] width 22 height 22
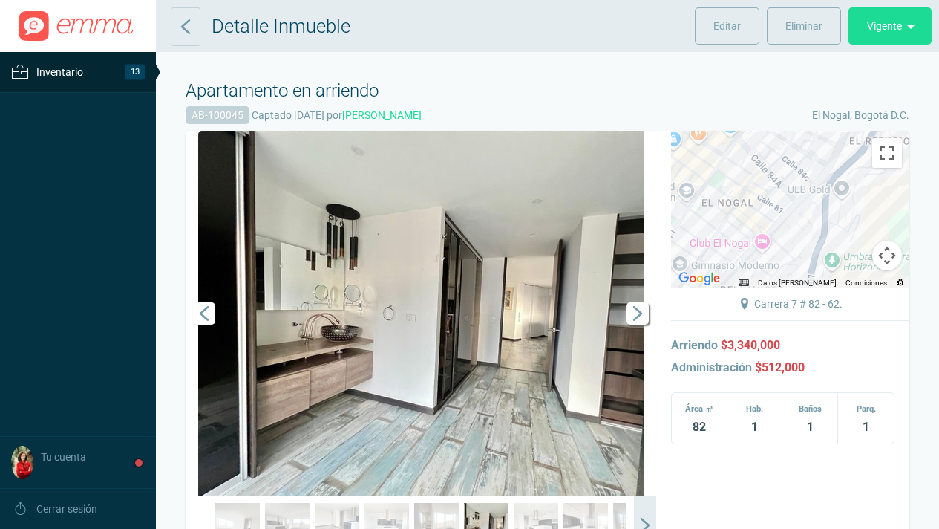
click at [636, 310] on span "Siguiente" at bounding box center [638, 313] width 22 height 22
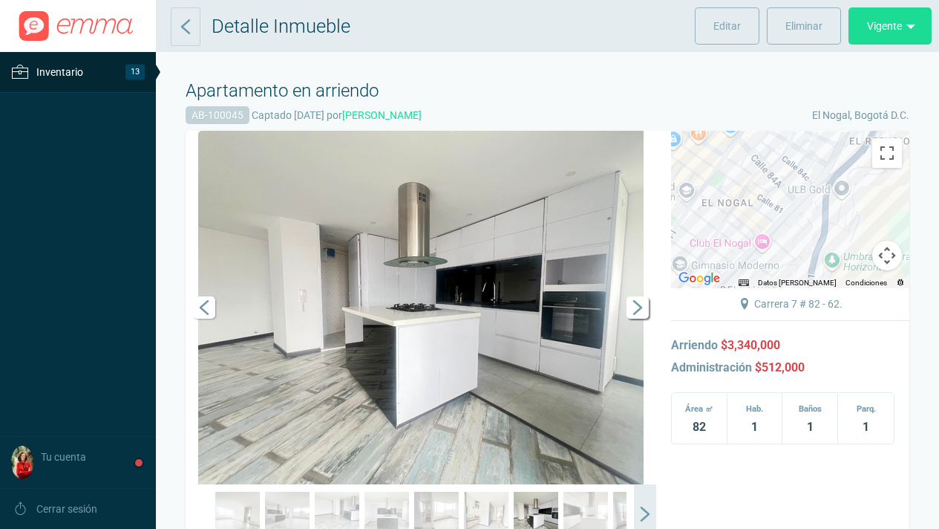
click at [636, 310] on span "Siguiente" at bounding box center [638, 307] width 22 height 22
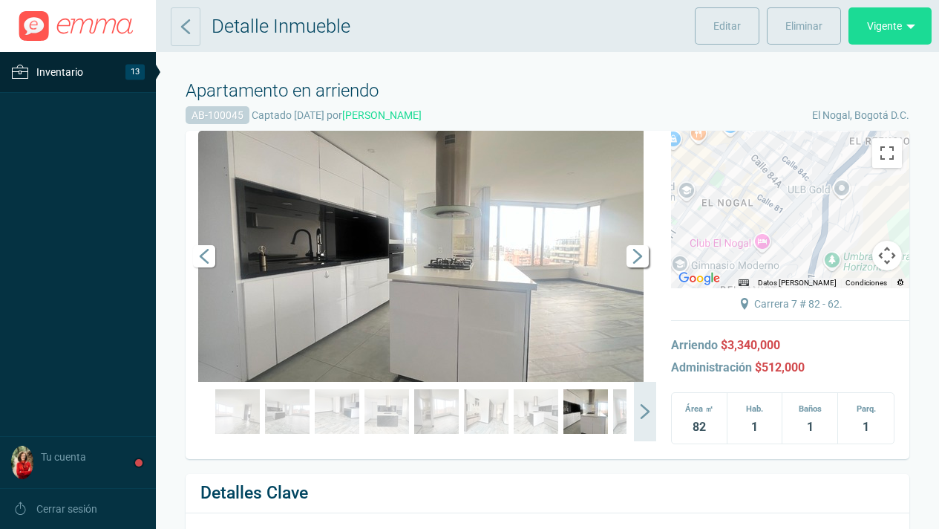
click at [636, 310] on link "Siguiente" at bounding box center [634, 256] width 45 height 251
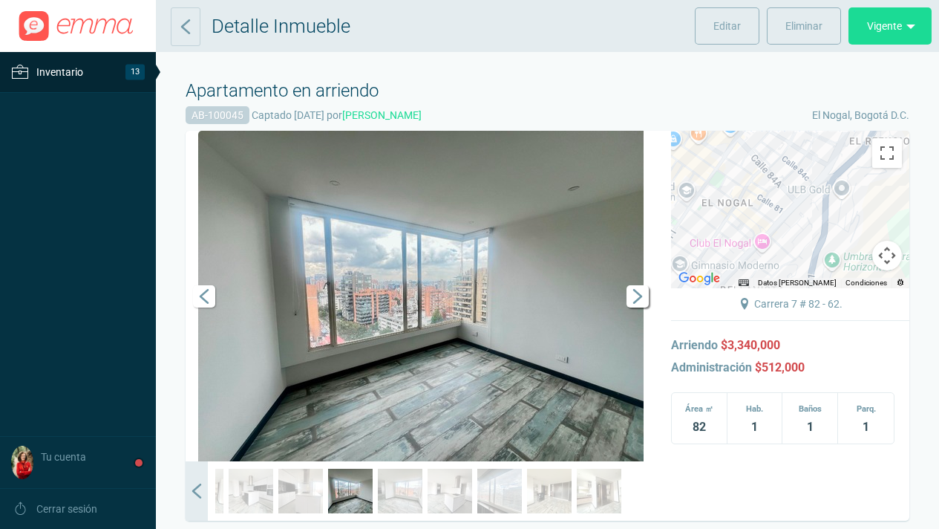
click at [632, 296] on span "Siguiente" at bounding box center [638, 296] width 22 height 22
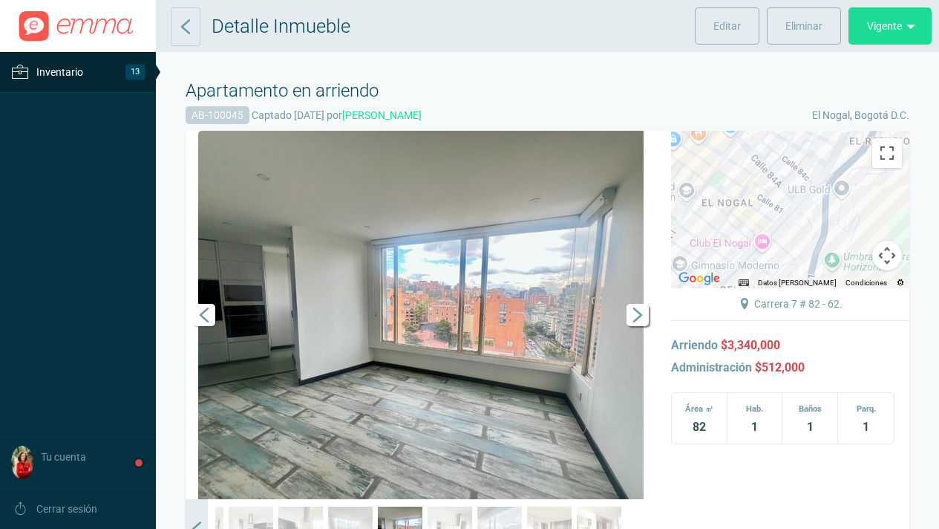
click at [638, 319] on span "Siguiente" at bounding box center [638, 315] width 22 height 22
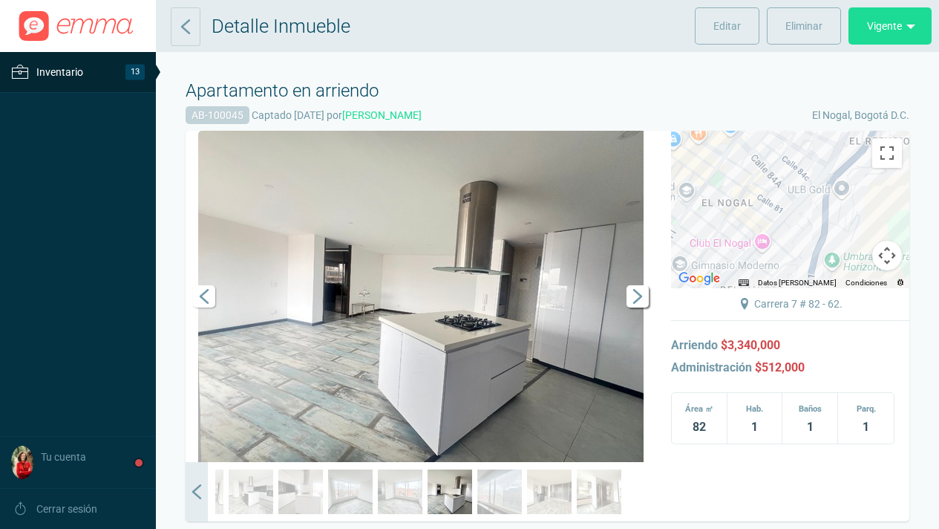
click at [638, 319] on link "Siguiente" at bounding box center [634, 296] width 45 height 331
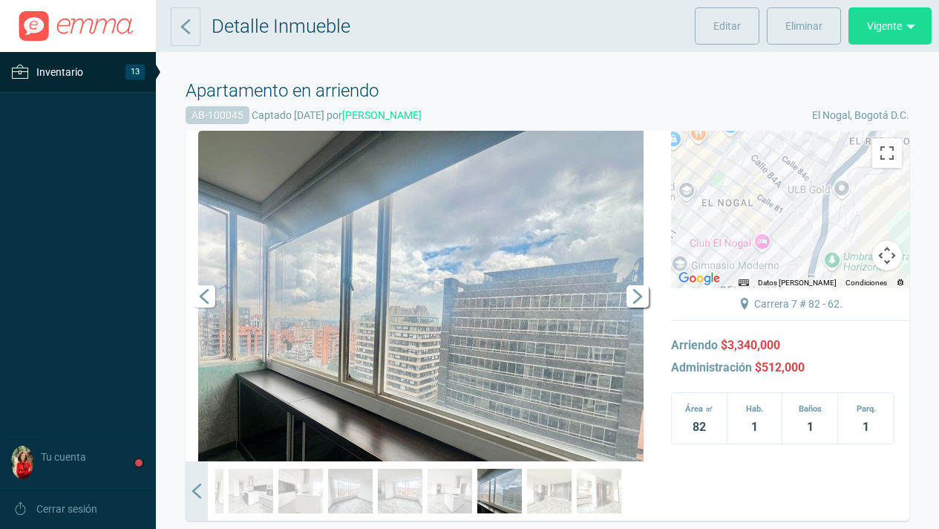
click at [637, 298] on span "Siguiente" at bounding box center [638, 296] width 22 height 22
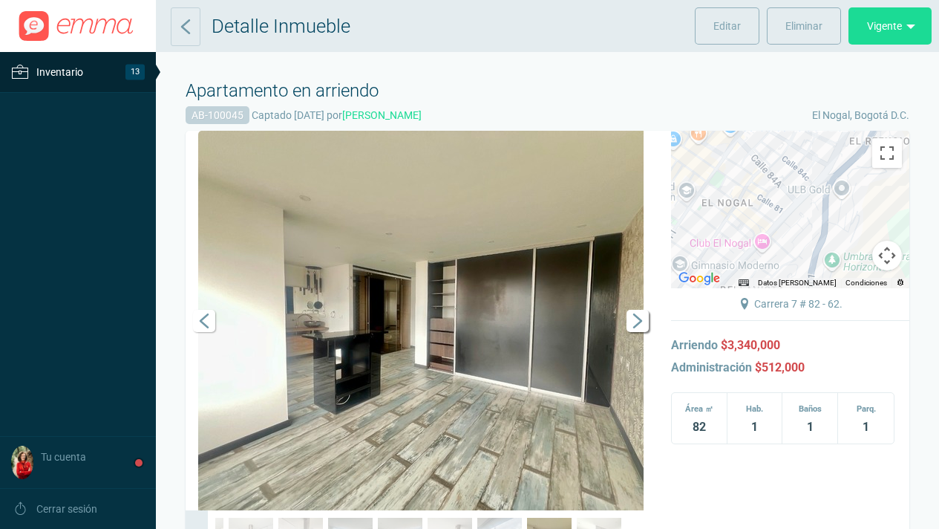
click at [638, 311] on span "Siguiente" at bounding box center [638, 321] width 22 height 22
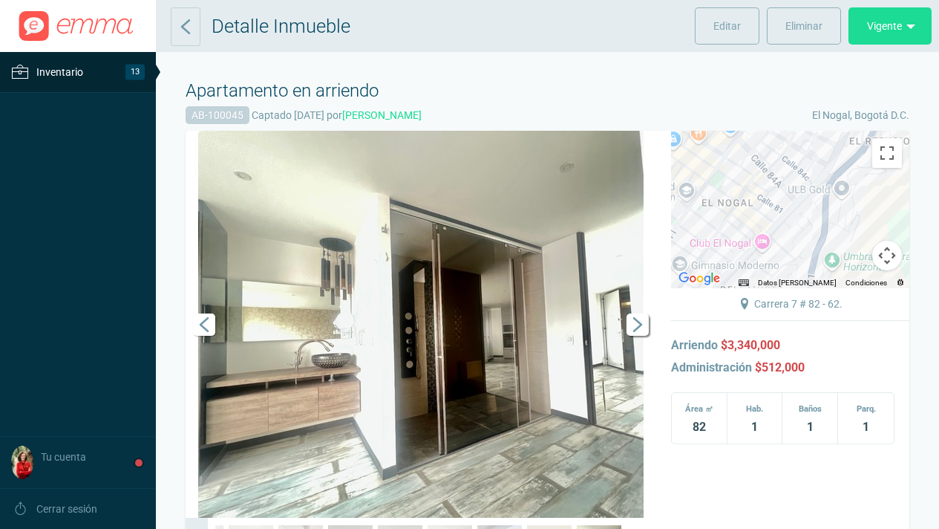
click at [638, 320] on span "Siguiente" at bounding box center [638, 324] width 22 height 22
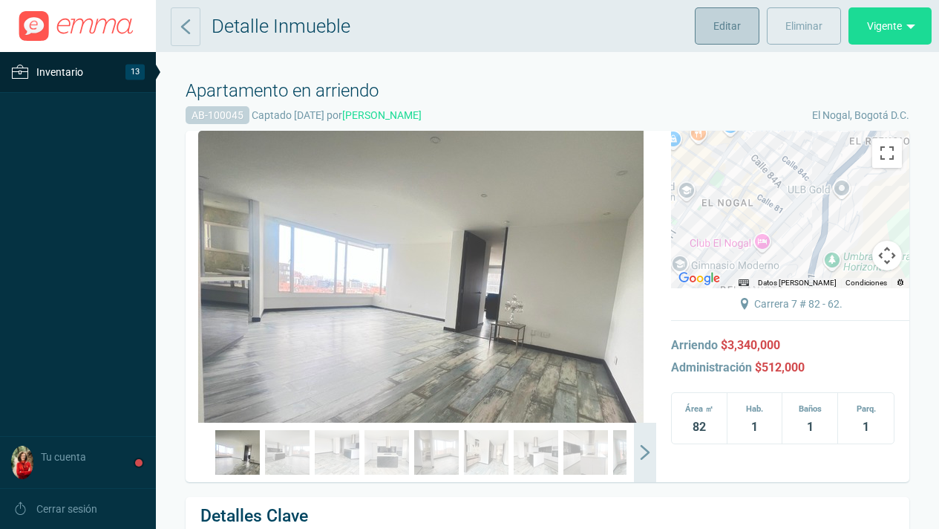
click at [729, 25] on span "Editar" at bounding box center [726, 25] width 27 height 37
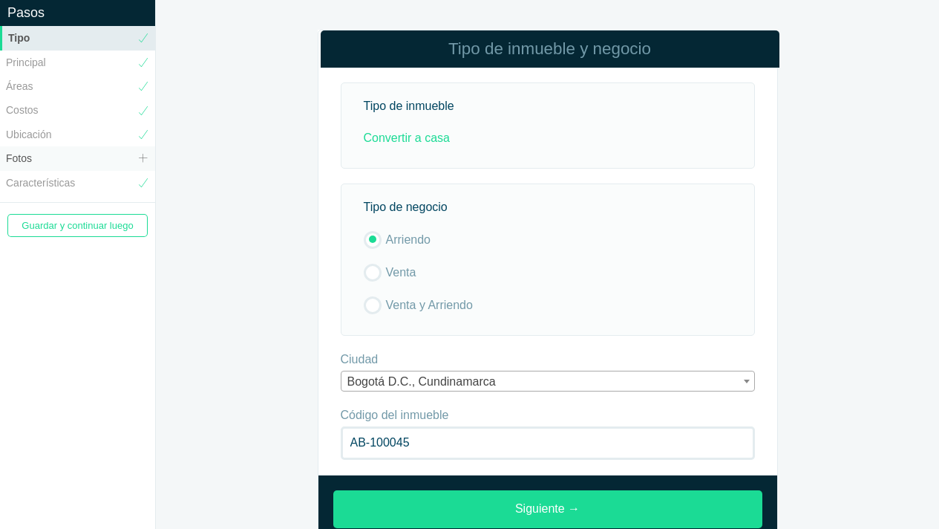
click at [40, 155] on link "Fotos" at bounding box center [77, 158] width 155 height 24
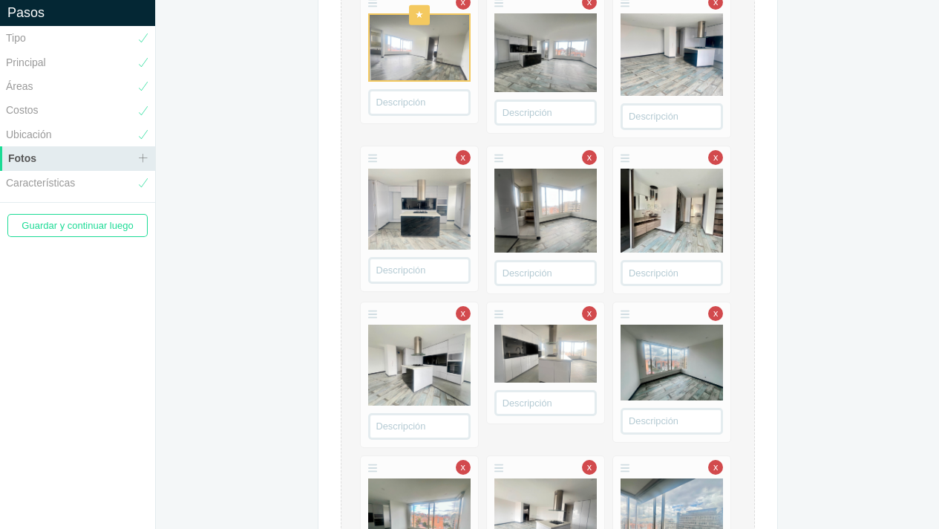
scroll to position [203, 0]
click at [716, 158] on link "x" at bounding box center [715, 156] width 15 height 15
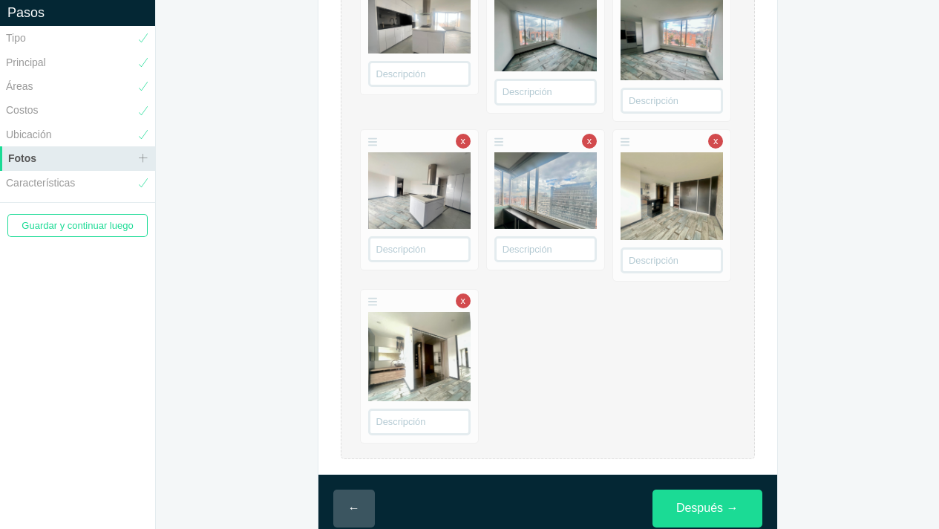
scroll to position [561, 0]
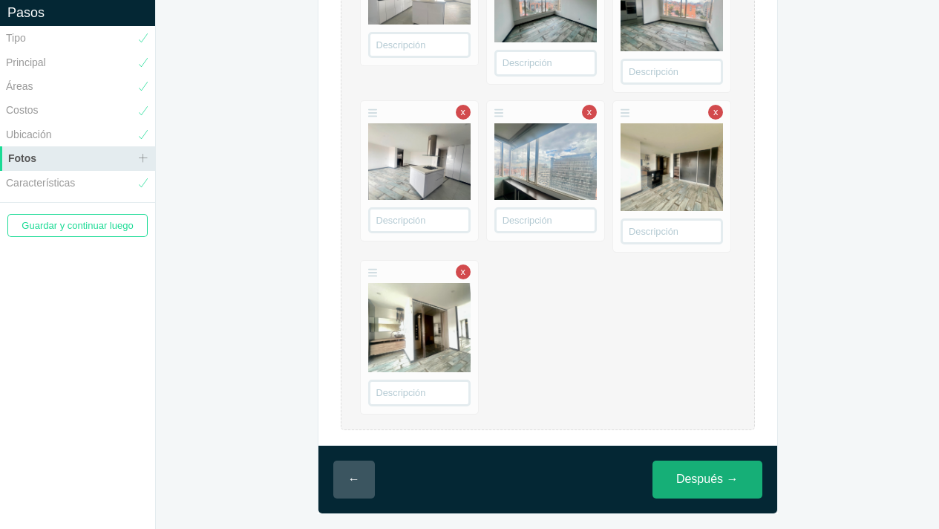
click at [725, 477] on link "Después →" at bounding box center [708, 479] width 110 height 38
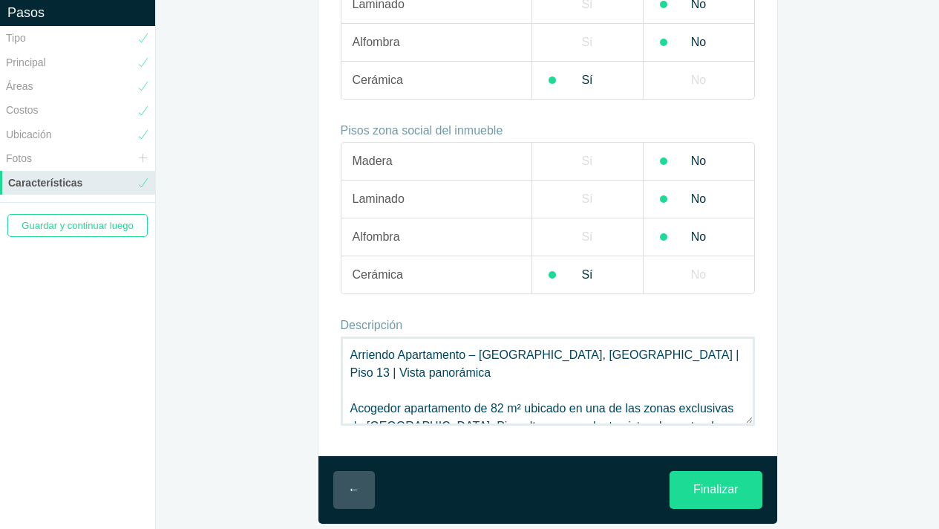
scroll to position [1320, 0]
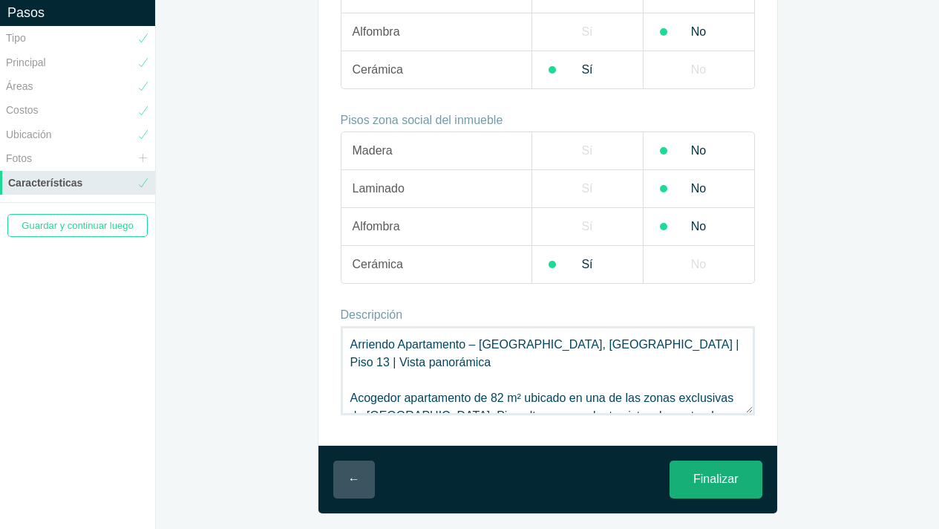
click at [710, 482] on input "Finalizar" at bounding box center [716, 479] width 92 height 38
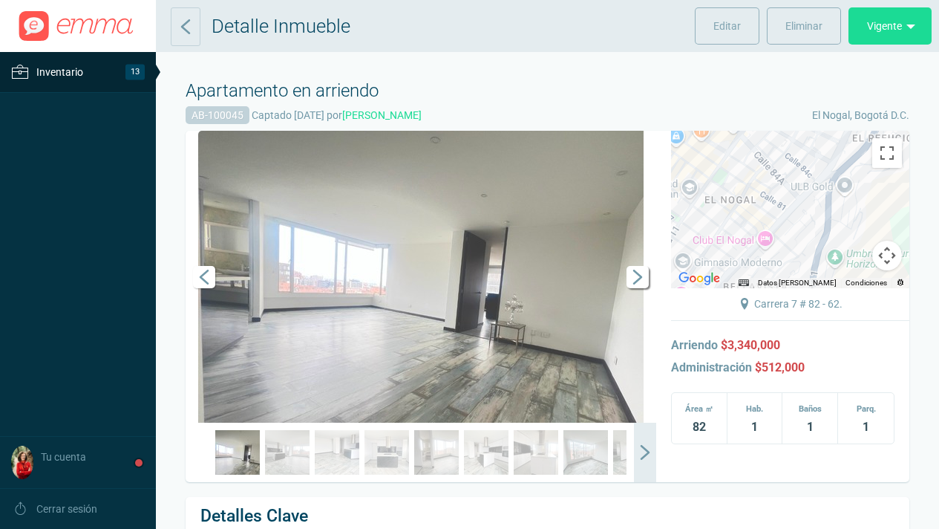
click at [636, 278] on span "Siguiente" at bounding box center [638, 277] width 22 height 22
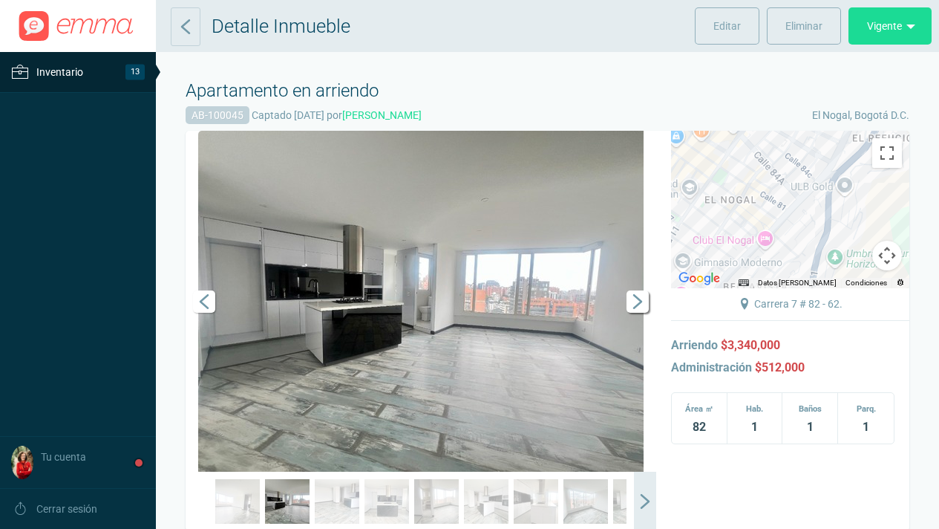
click at [636, 278] on link "Siguiente" at bounding box center [634, 301] width 45 height 341
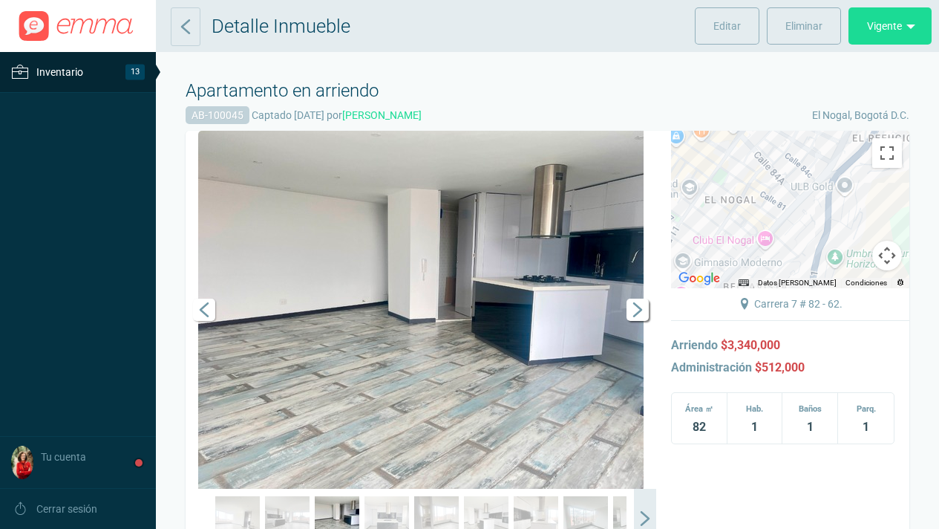
click at [636, 295] on link "Siguiente" at bounding box center [634, 310] width 45 height 358
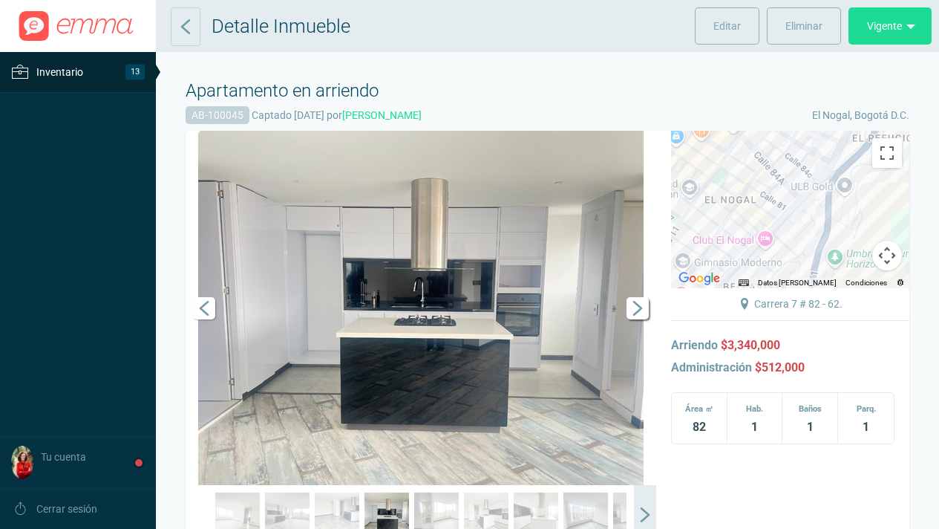
click at [633, 313] on span "Siguiente" at bounding box center [638, 308] width 22 height 22
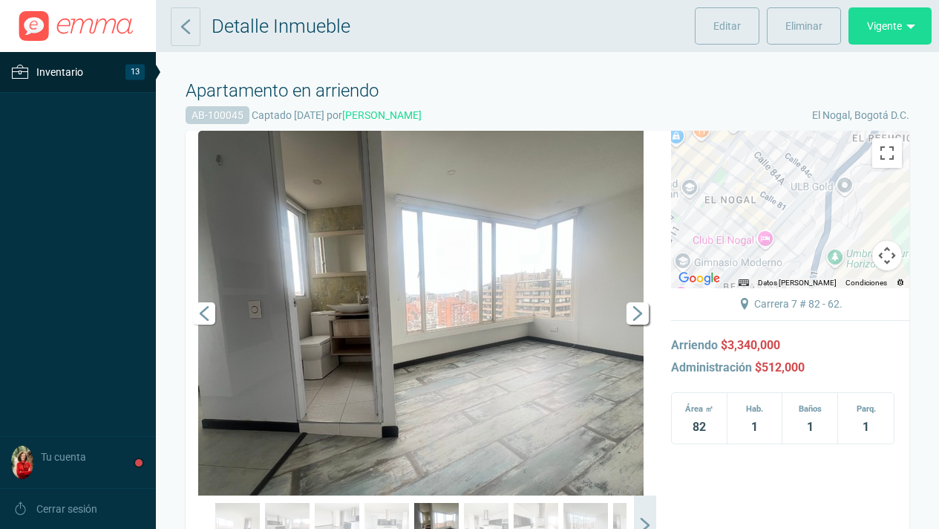
click at [633, 313] on span "Siguiente" at bounding box center [638, 313] width 22 height 22
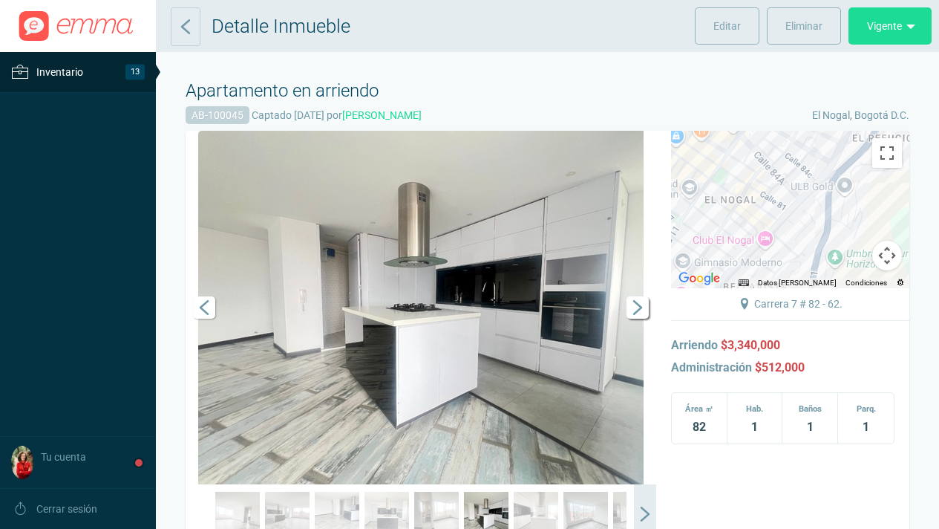
click at [633, 313] on span "Siguiente" at bounding box center [638, 307] width 22 height 22
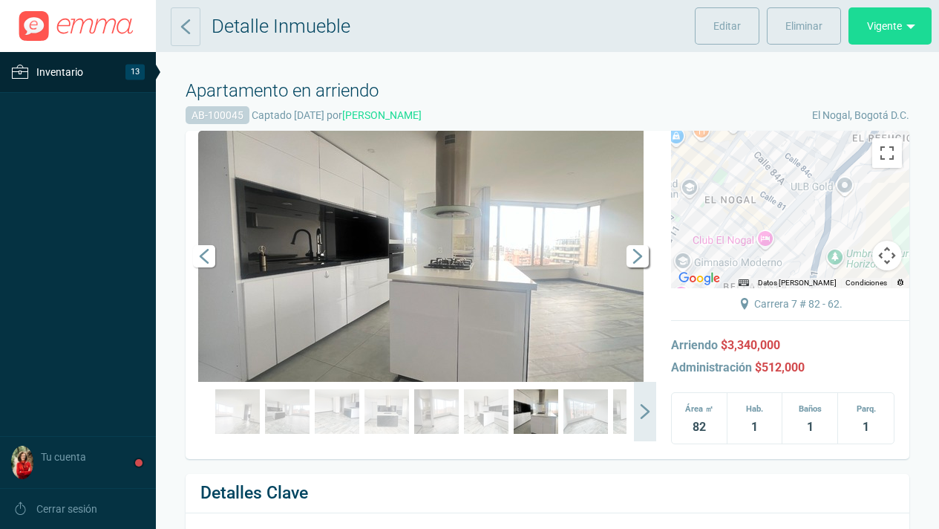
click at [633, 313] on link "Siguiente" at bounding box center [634, 256] width 45 height 251
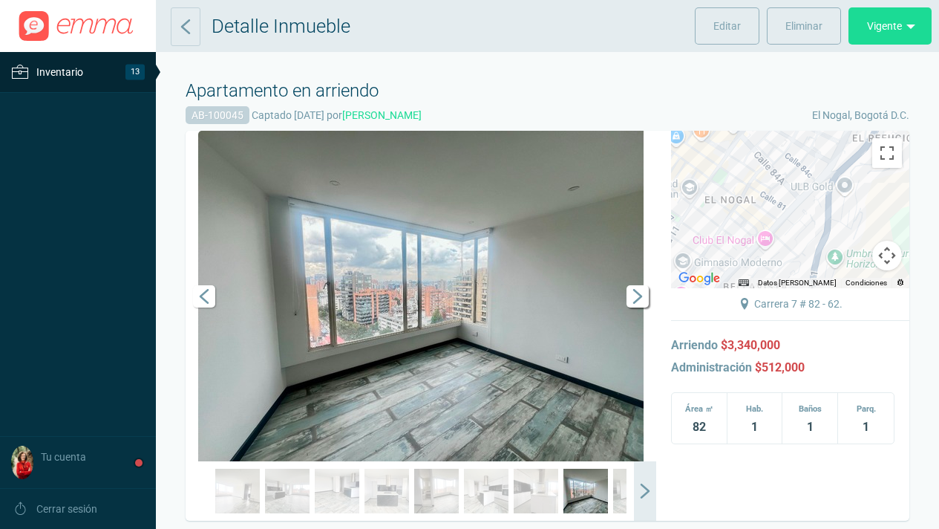
click at [639, 303] on span "Siguiente" at bounding box center [638, 296] width 22 height 22
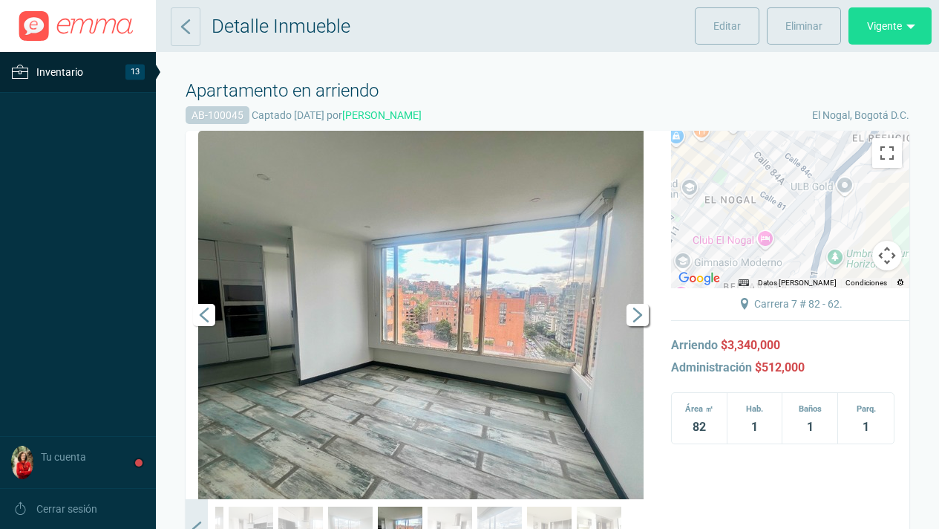
click at [639, 303] on link "Siguiente" at bounding box center [634, 315] width 45 height 368
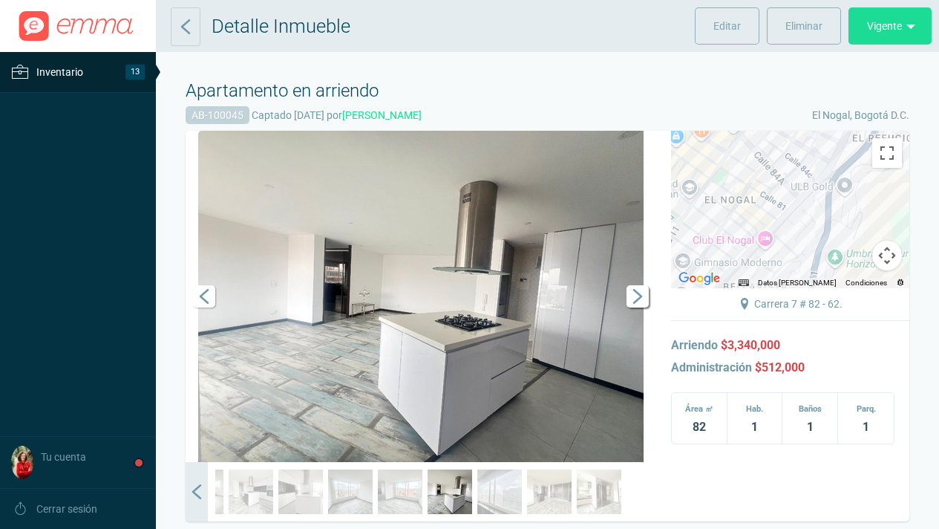
click at [639, 303] on span "Siguiente" at bounding box center [638, 296] width 22 height 22
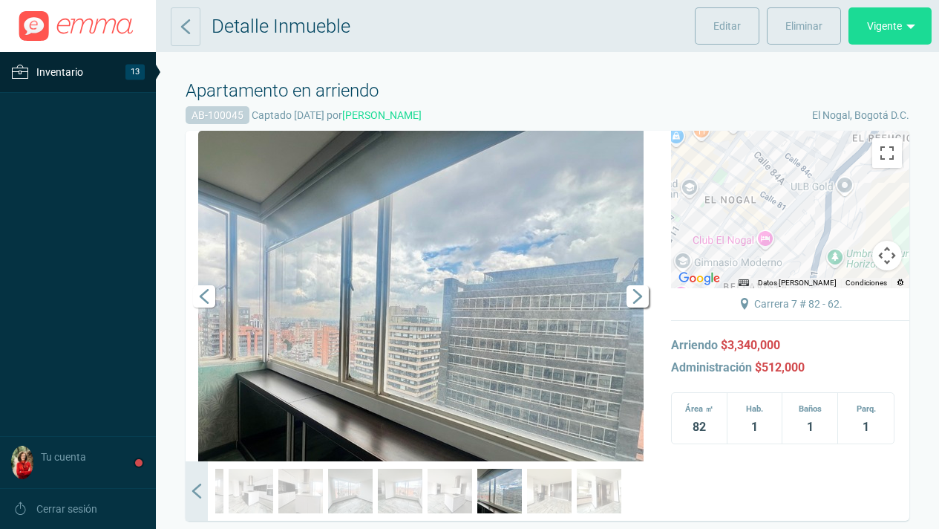
click at [639, 303] on span "Siguiente" at bounding box center [638, 296] width 22 height 22
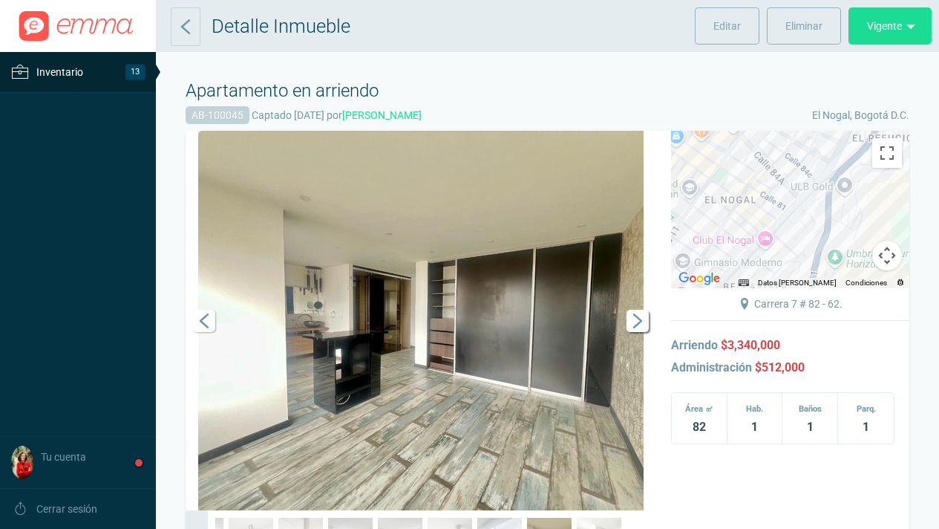
click at [639, 303] on link "Siguiente" at bounding box center [634, 320] width 45 height 379
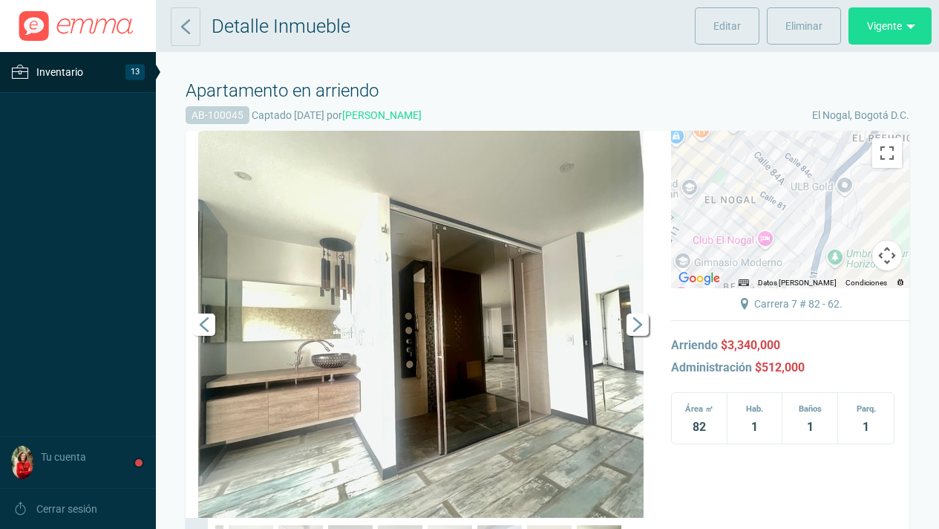
click at [638, 321] on span "Siguiente" at bounding box center [638, 324] width 22 height 22
